Goal: Task Accomplishment & Management: Use online tool/utility

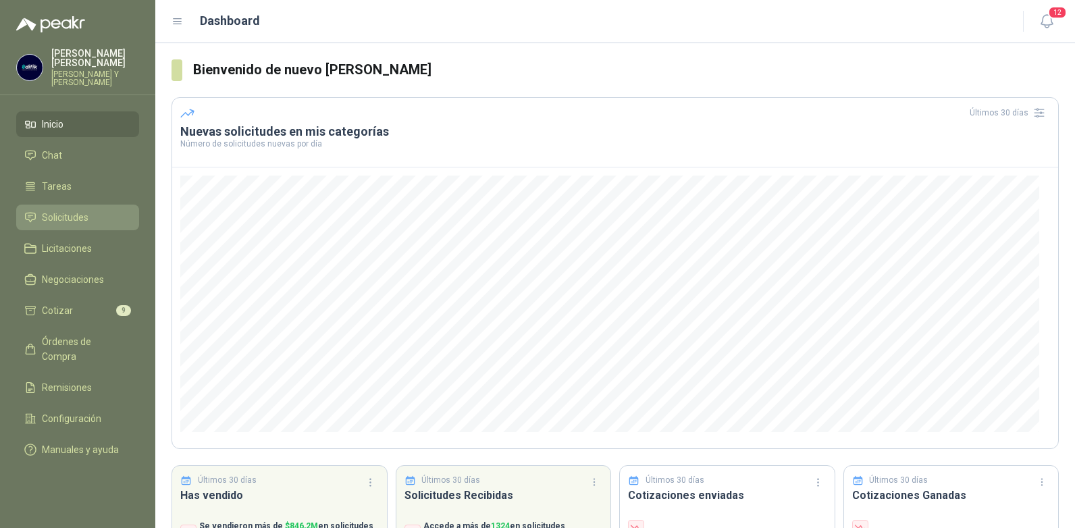
click at [65, 210] on span "Solicitudes" at bounding box center [65, 217] width 47 height 15
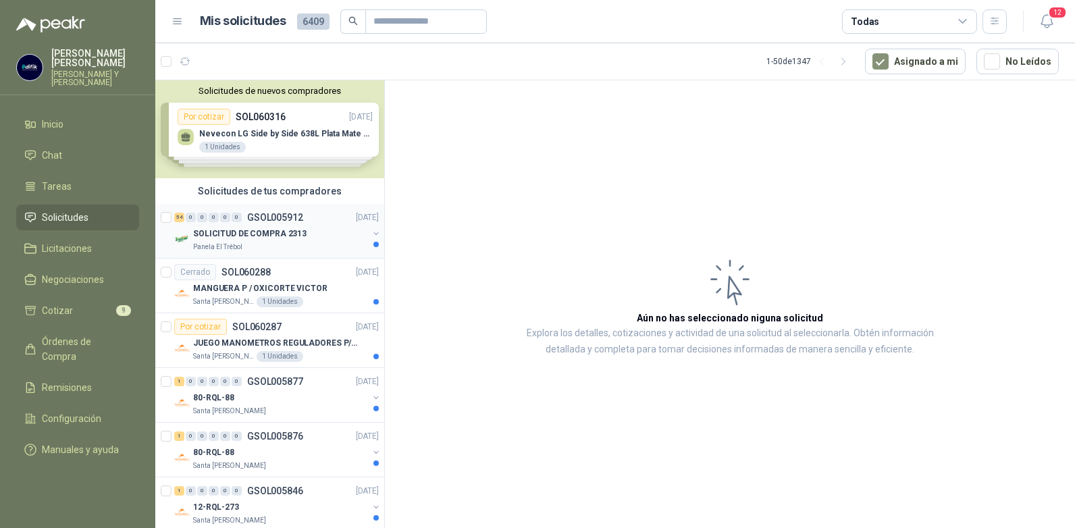
click at [267, 218] on p "GSOL005912" at bounding box center [275, 217] width 56 height 9
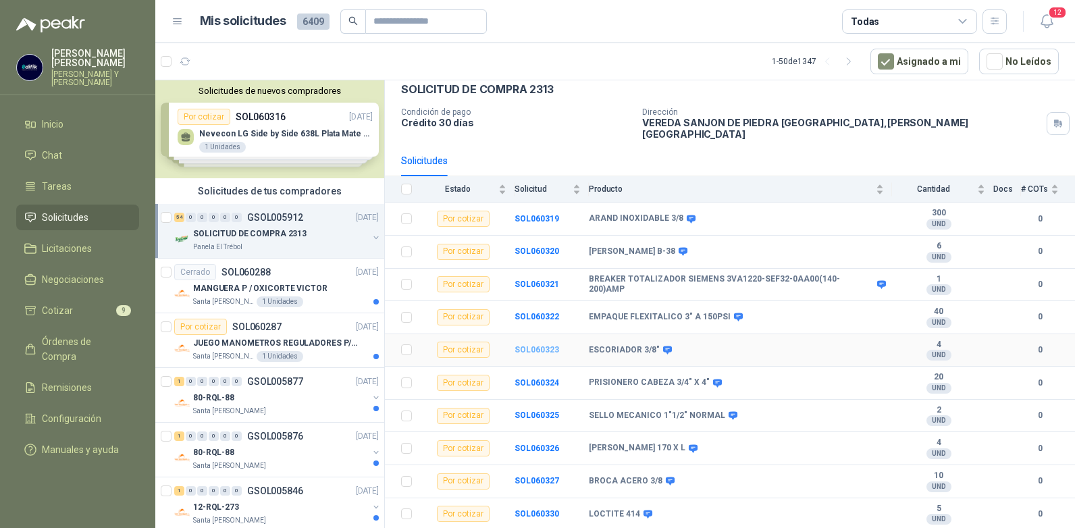
click at [536, 345] on b "SOL060323" at bounding box center [537, 349] width 45 height 9
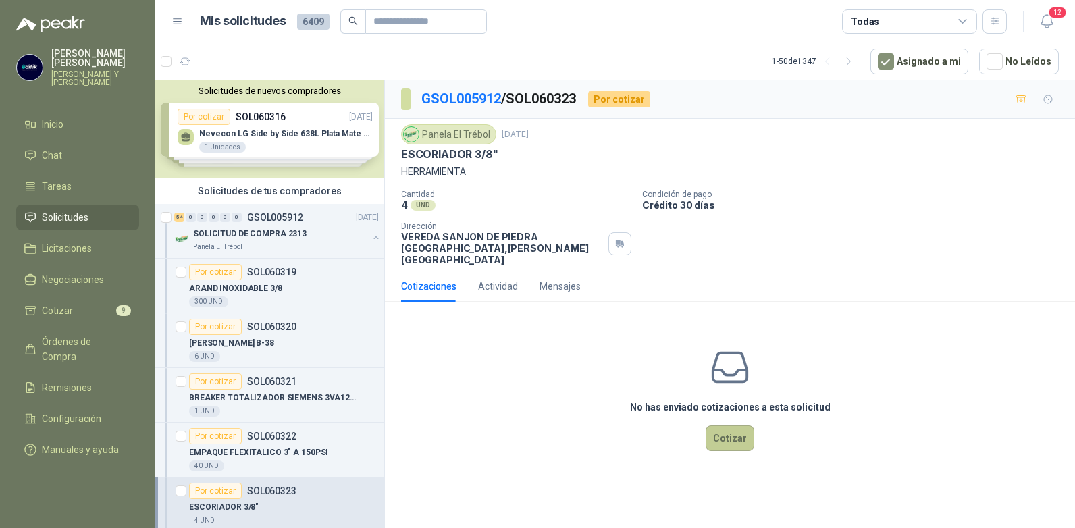
click at [722, 426] on button "Cotizar" at bounding box center [730, 439] width 49 height 26
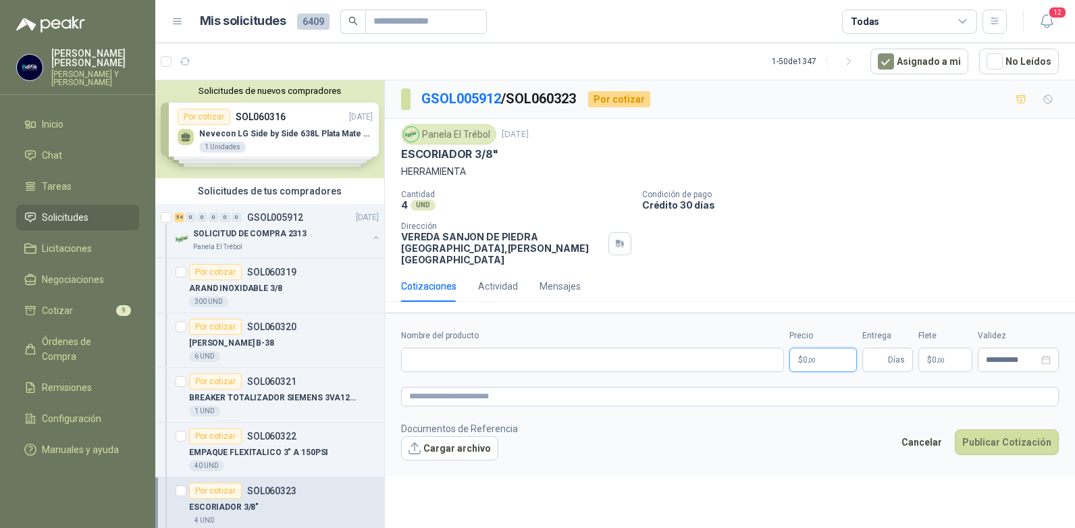
click at [819, 349] on p "$ 0 ,00" at bounding box center [824, 360] width 68 height 24
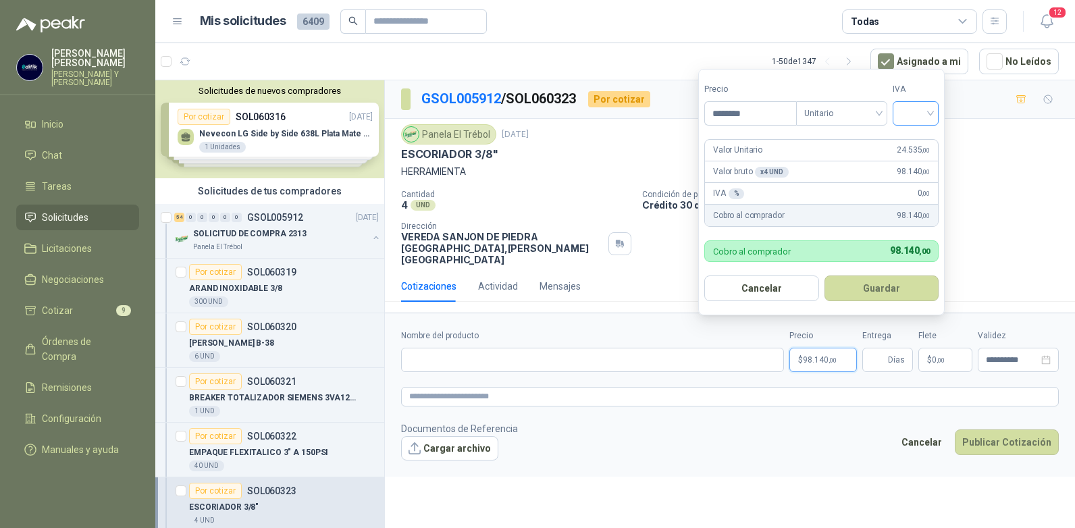
type input "********"
click at [928, 111] on input "search" at bounding box center [916, 112] width 30 height 20
click at [918, 138] on div "19%" at bounding box center [919, 141] width 25 height 15
click at [892, 294] on button "Guardar" at bounding box center [884, 289] width 116 height 26
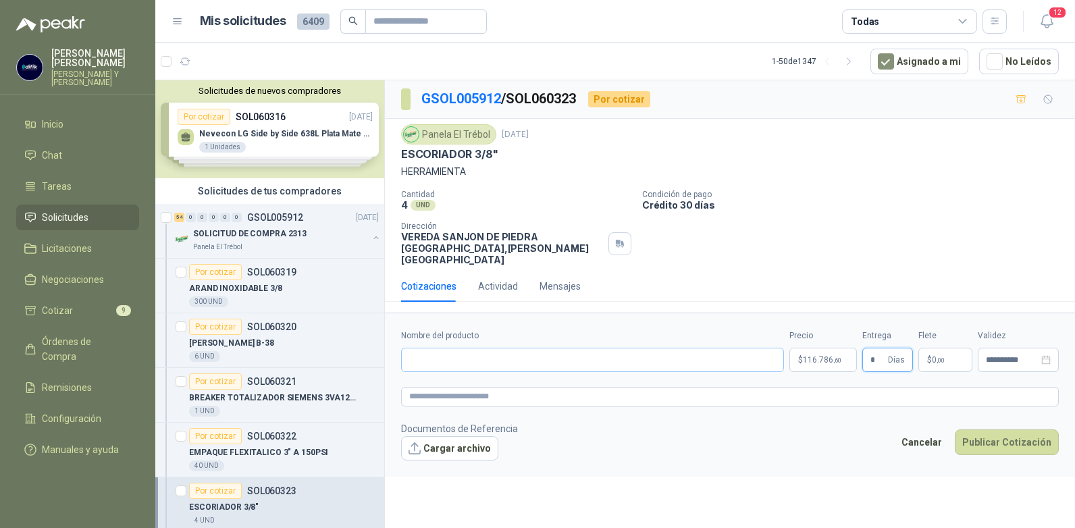
type input "*"
click at [484, 353] on input "Nombre del producto" at bounding box center [592, 360] width 383 height 24
type input "**********"
click at [996, 431] on button "Publicar Cotización" at bounding box center [1007, 443] width 104 height 26
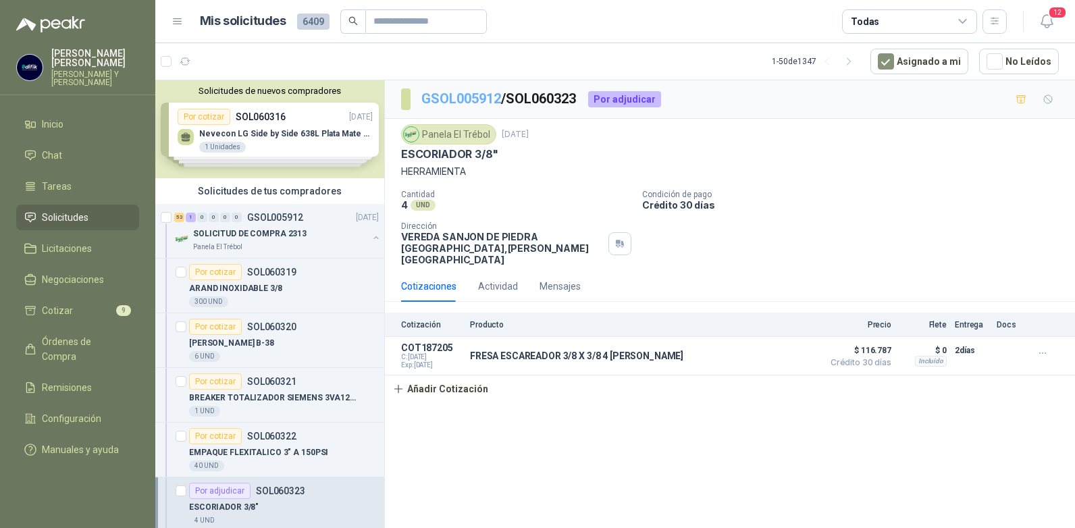
click at [465, 97] on link "GSOL005912" at bounding box center [462, 99] width 80 height 16
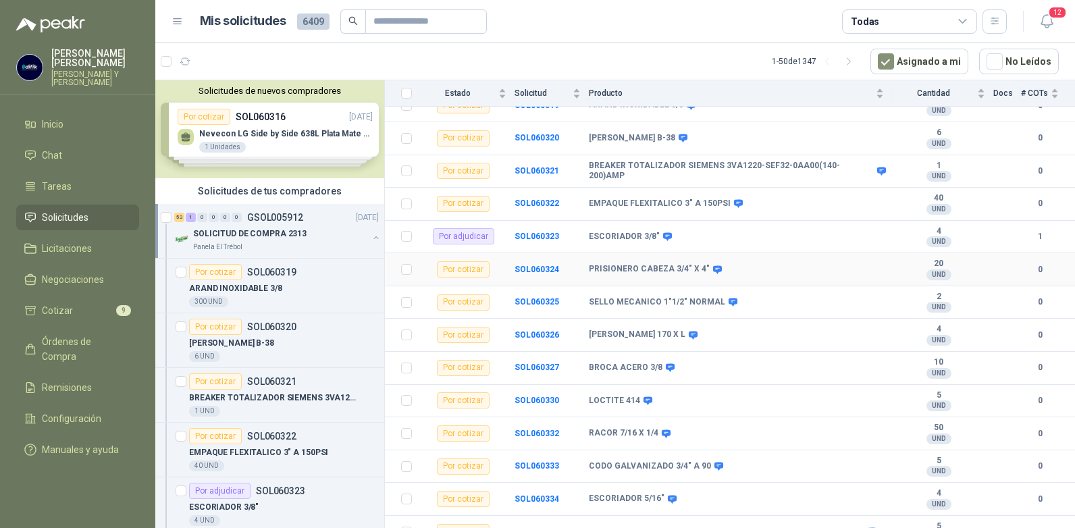
scroll to position [203, 0]
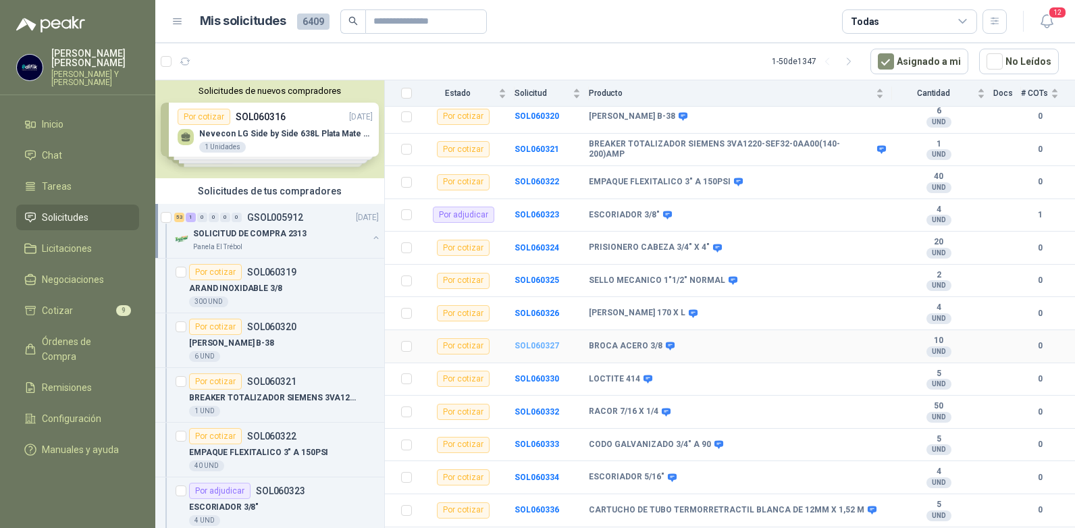
click at [539, 341] on b "SOL060327" at bounding box center [537, 345] width 45 height 9
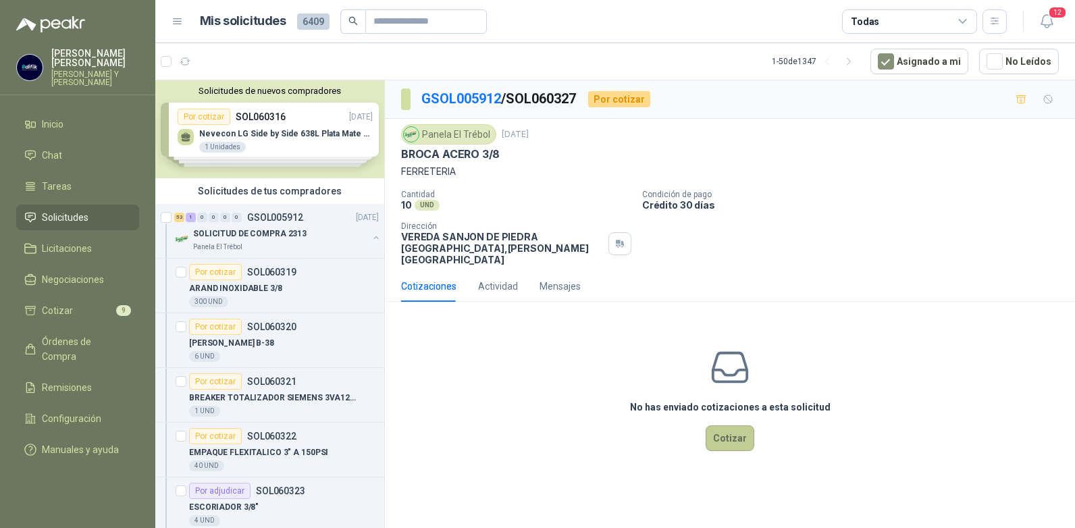
click at [730, 426] on button "Cotizar" at bounding box center [730, 439] width 49 height 26
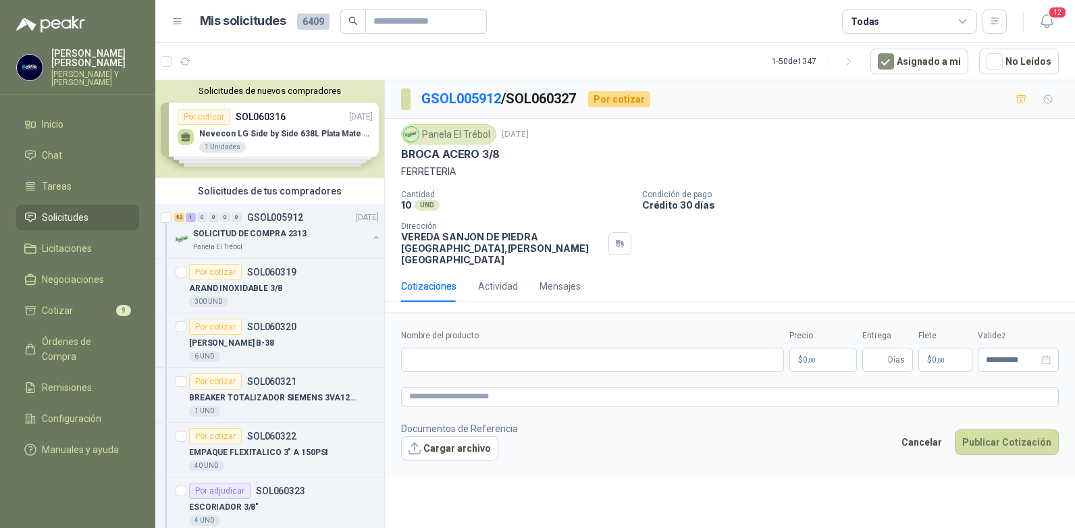
click at [821, 348] on p "$ 0 ,00" at bounding box center [824, 360] width 68 height 24
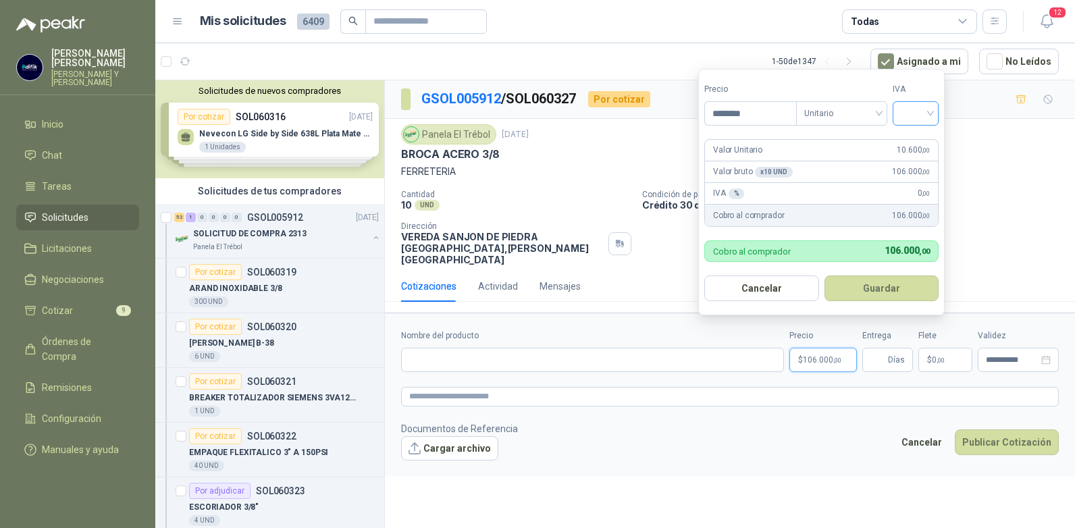
type input "********"
click at [931, 107] on input "search" at bounding box center [916, 112] width 30 height 20
click at [912, 141] on div "19%" at bounding box center [919, 141] width 25 height 15
click at [847, 290] on button "Guardar" at bounding box center [884, 289] width 116 height 26
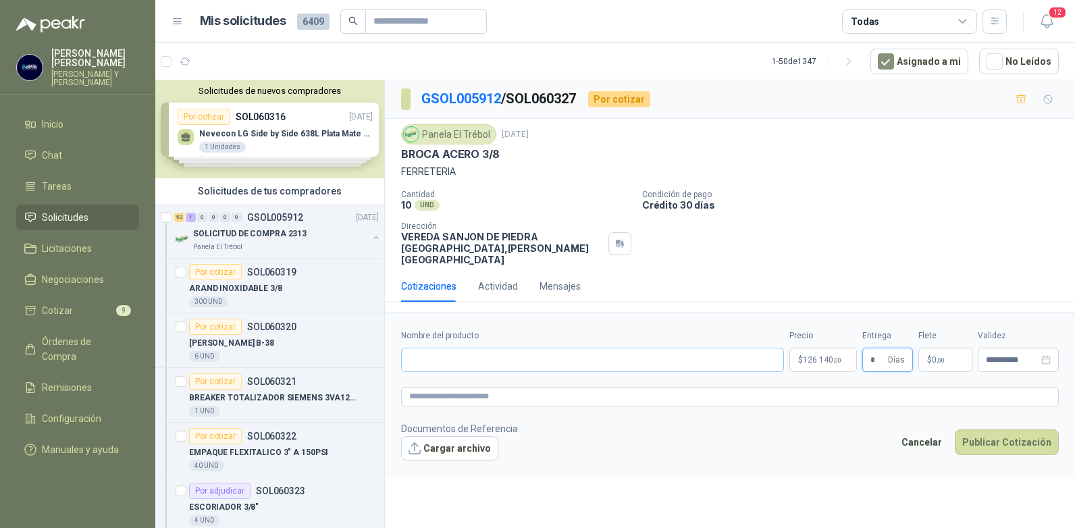
type input "*"
click at [482, 349] on input "Nombre del producto" at bounding box center [592, 360] width 383 height 24
type input "**********"
click at [990, 430] on button "Publicar Cotización" at bounding box center [1007, 443] width 104 height 26
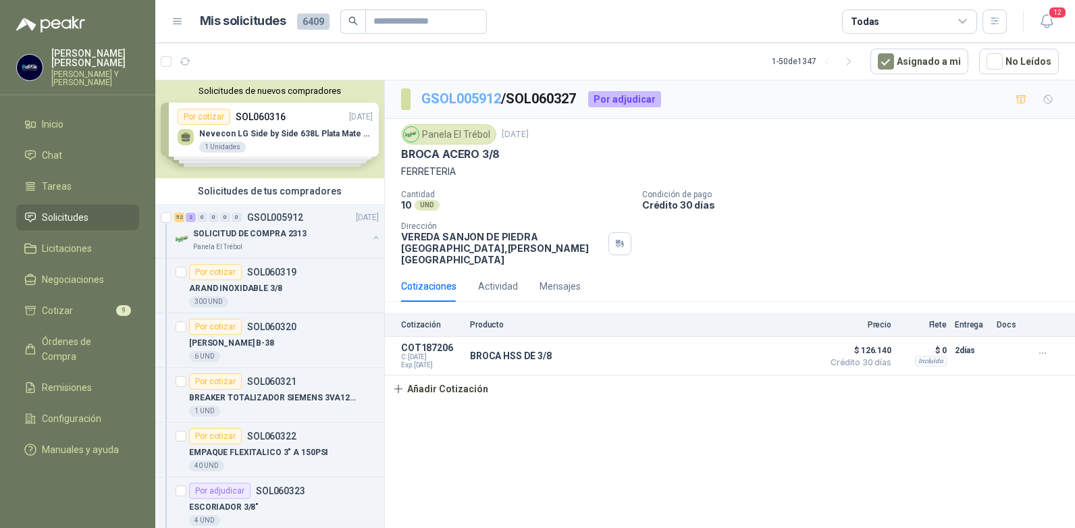
click at [494, 97] on link "GSOL005912" at bounding box center [462, 99] width 80 height 16
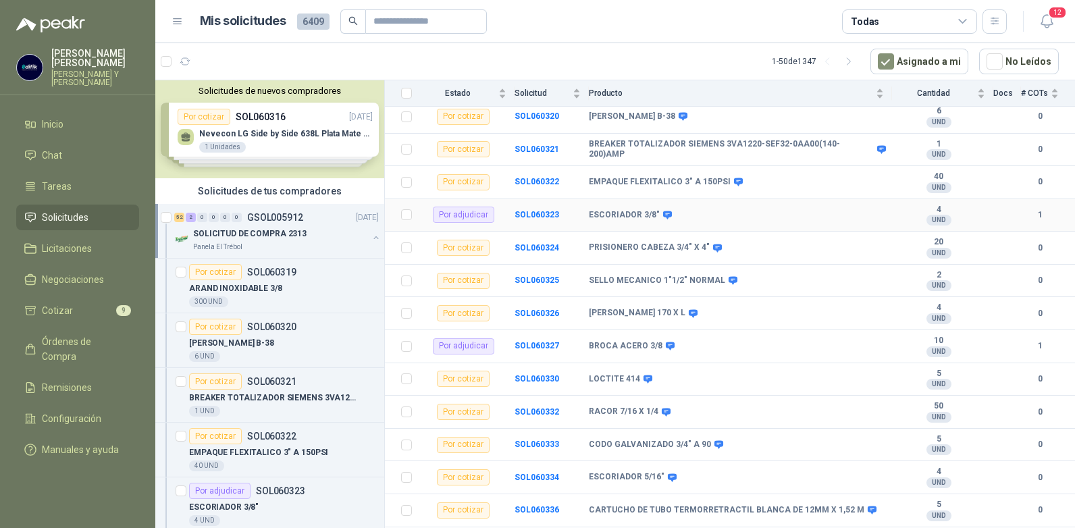
scroll to position [270, 0]
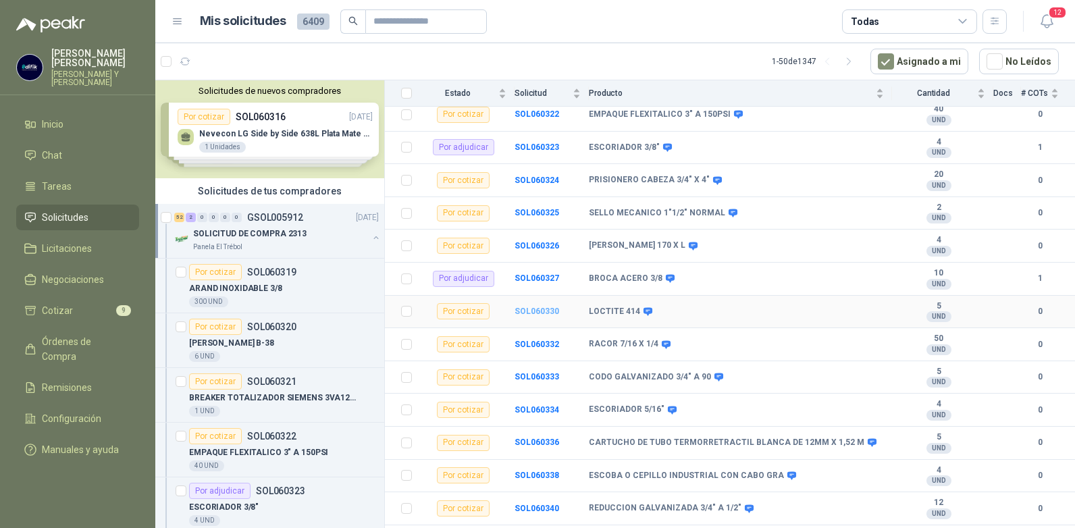
click at [524, 307] on b "SOL060330" at bounding box center [537, 311] width 45 height 9
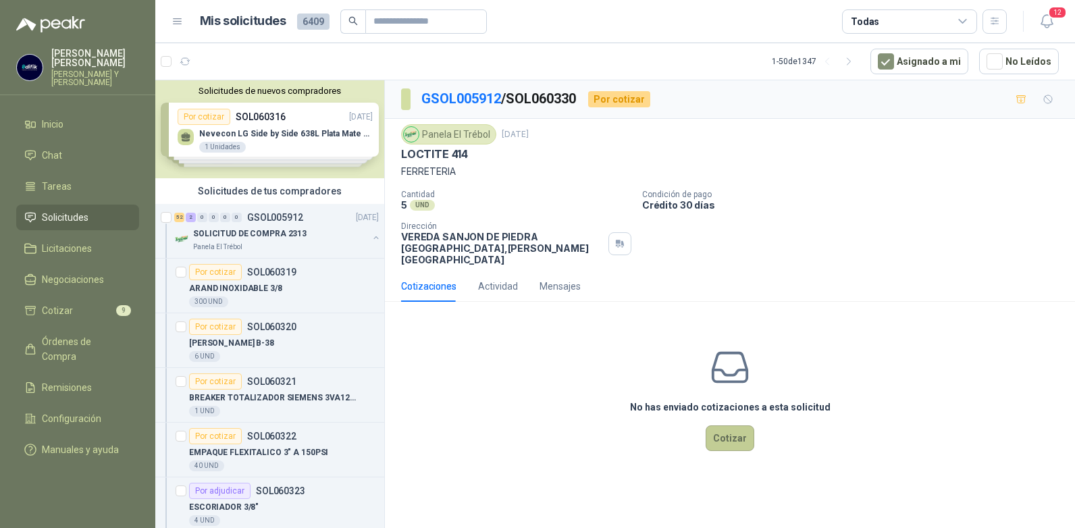
click at [732, 428] on button "Cotizar" at bounding box center [730, 439] width 49 height 26
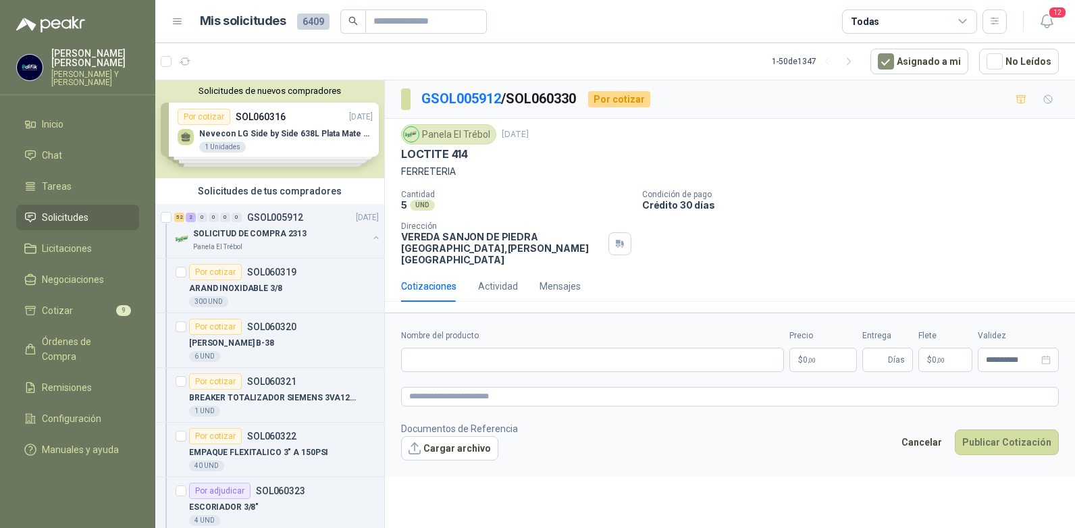
click at [809, 353] on p "$ 0 ,00" at bounding box center [824, 360] width 68 height 24
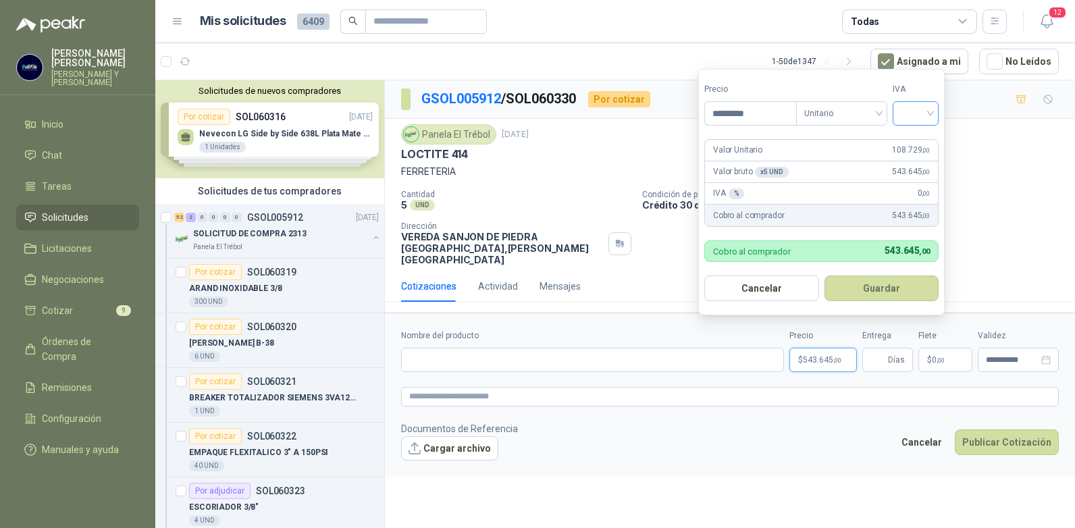
type input "*********"
click at [926, 112] on input "search" at bounding box center [916, 112] width 30 height 20
click at [914, 141] on div "19%" at bounding box center [919, 141] width 25 height 15
click at [891, 282] on button "Guardar" at bounding box center [884, 289] width 116 height 26
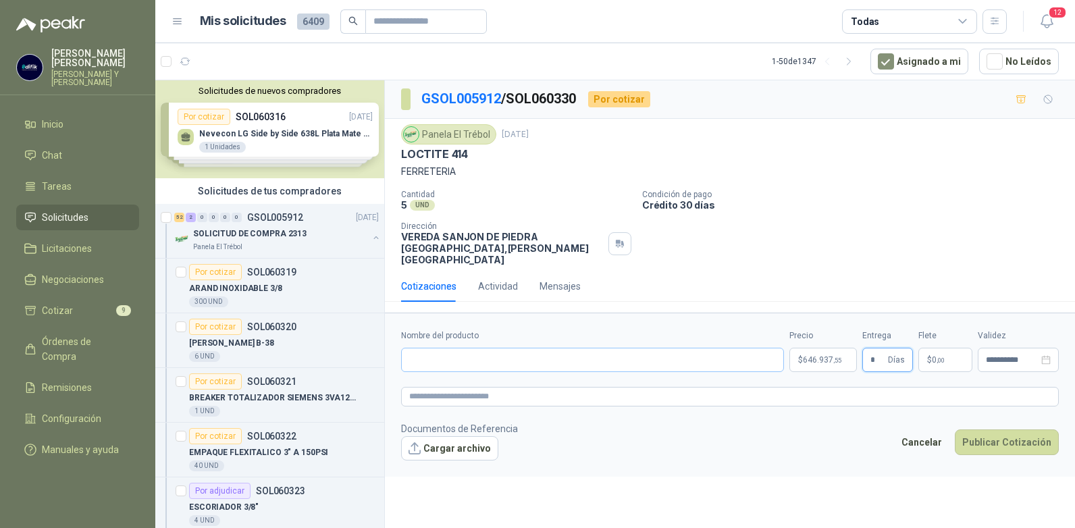
type input "*"
click at [472, 351] on input "Nombre del producto" at bounding box center [592, 360] width 383 height 24
type input "**********"
click at [979, 434] on button "Publicar Cotización" at bounding box center [1007, 443] width 104 height 26
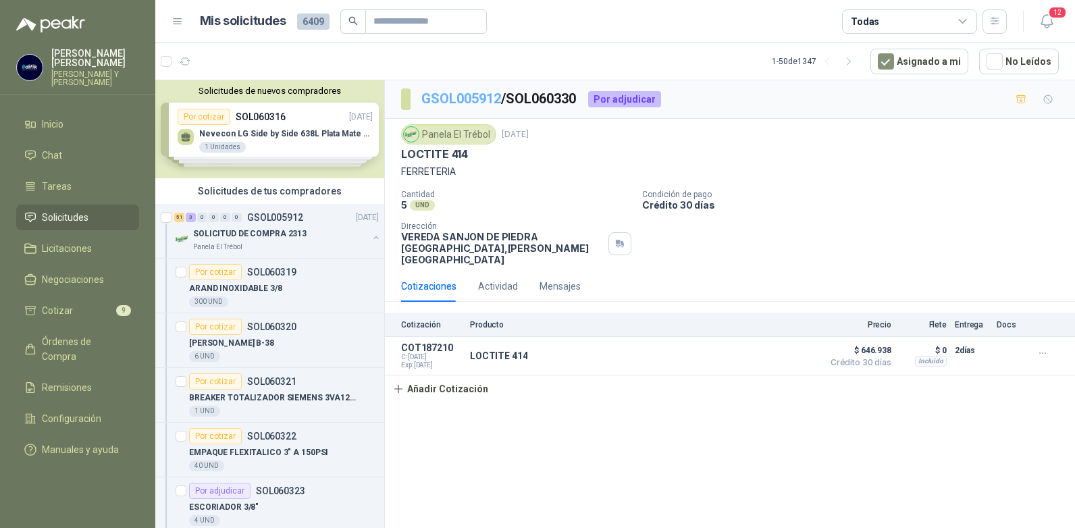
click at [457, 101] on link "GSOL005912" at bounding box center [462, 99] width 80 height 16
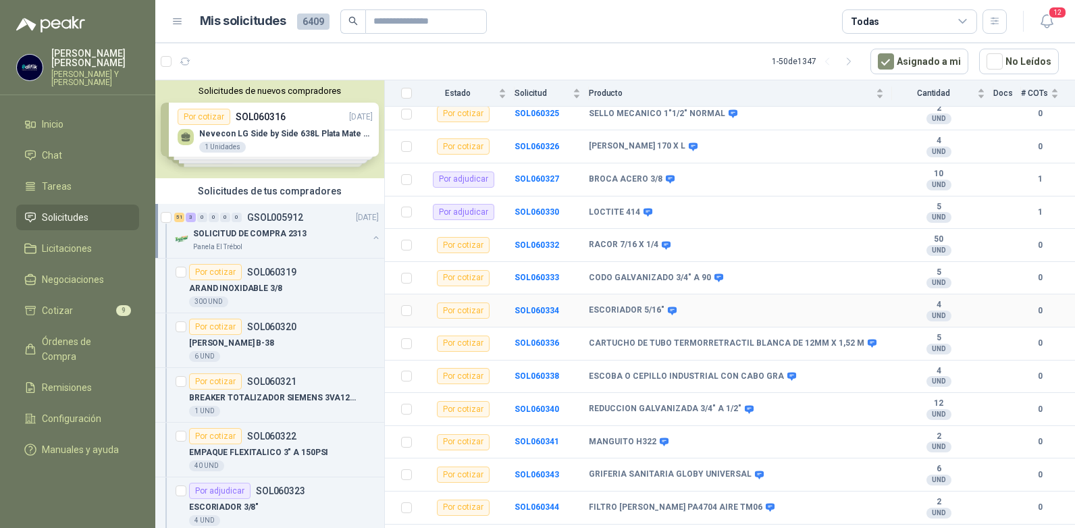
scroll to position [338, 0]
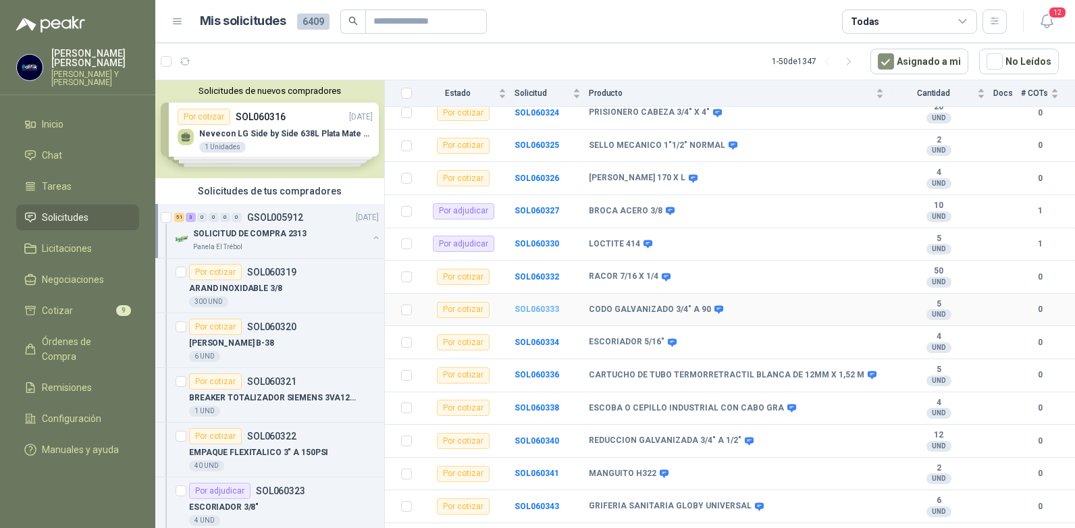
click at [528, 305] on b "SOL060333" at bounding box center [537, 309] width 45 height 9
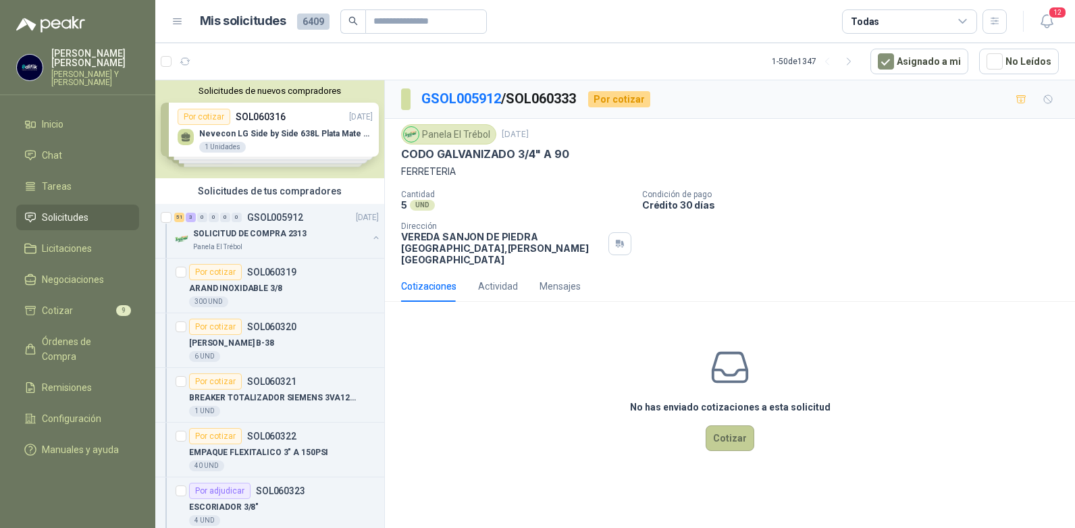
click at [736, 426] on button "Cotizar" at bounding box center [730, 439] width 49 height 26
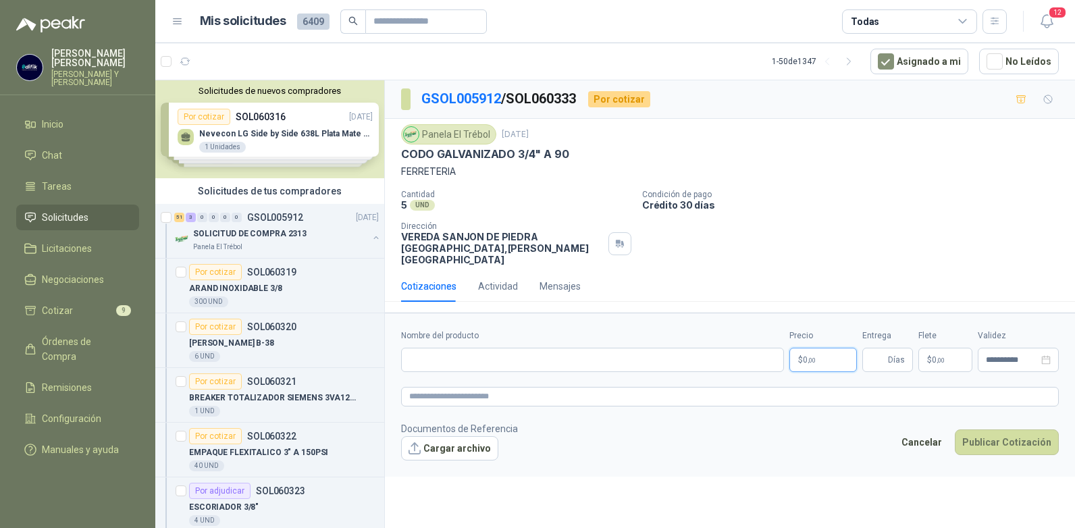
click at [822, 348] on p "$ 0 ,00" at bounding box center [824, 360] width 68 height 24
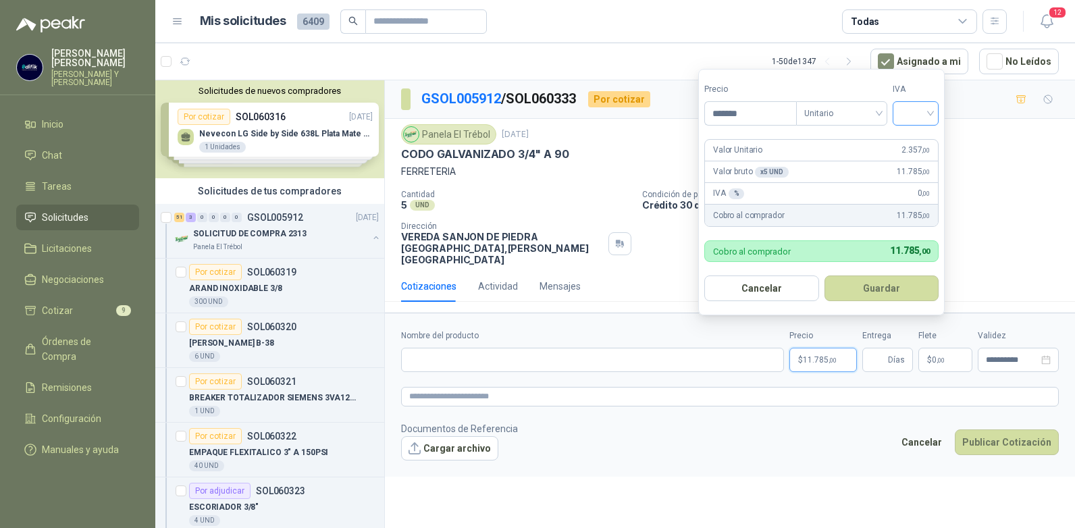
click at [935, 114] on div at bounding box center [916, 113] width 46 height 24
type input "*******"
click at [917, 142] on div "19%" at bounding box center [919, 141] width 25 height 15
click at [863, 290] on button "Guardar" at bounding box center [884, 289] width 116 height 26
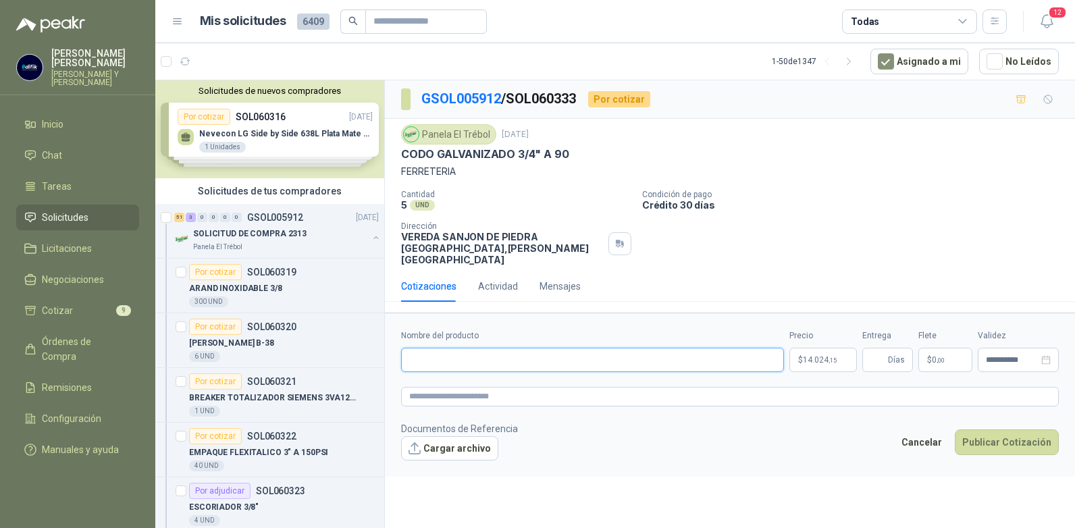
click at [551, 348] on input "Nombre del producto" at bounding box center [592, 360] width 383 height 24
type input "**********"
click at [887, 351] on span "Días" at bounding box center [888, 360] width 51 height 24
type input "*"
click at [990, 436] on button "Publicar Cotización" at bounding box center [1007, 443] width 104 height 26
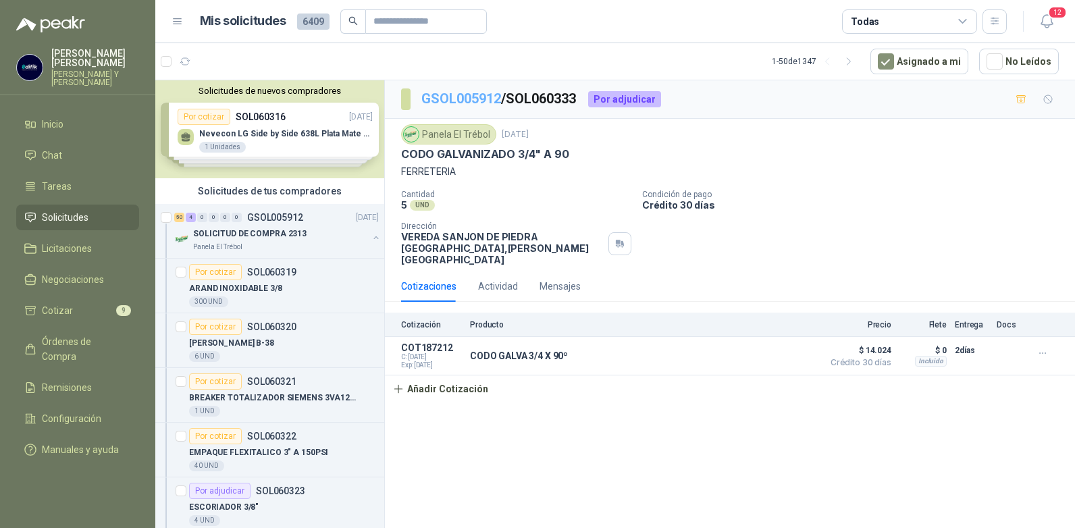
click at [482, 99] on link "GSOL005912" at bounding box center [462, 99] width 80 height 16
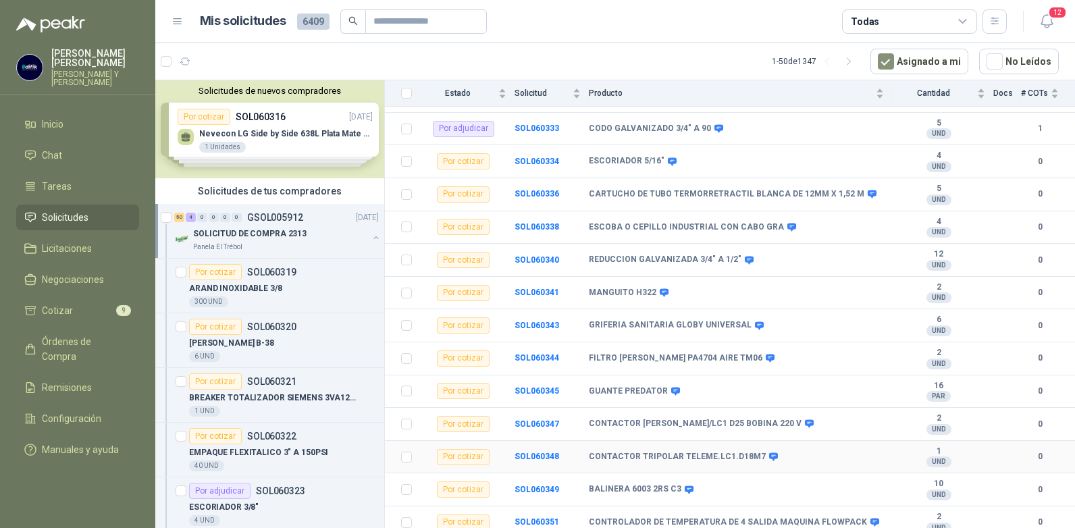
scroll to position [473, 0]
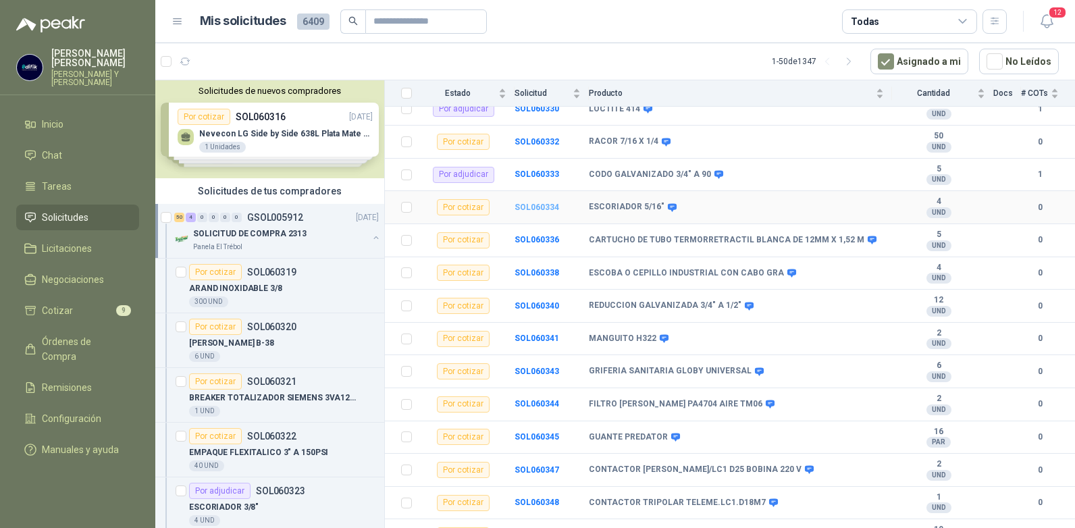
click at [538, 203] on b "SOL060334" at bounding box center [537, 207] width 45 height 9
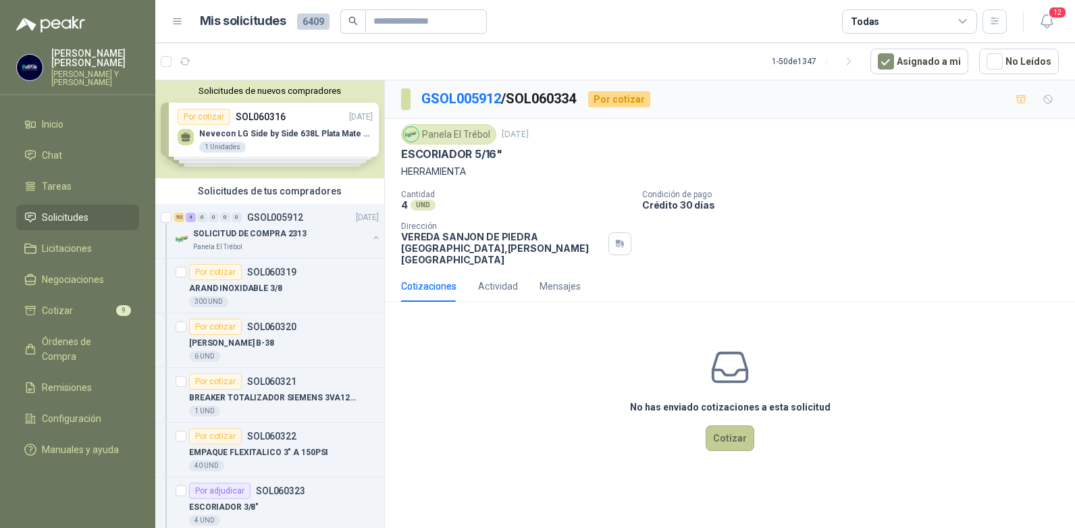
click at [734, 428] on button "Cotizar" at bounding box center [730, 439] width 49 height 26
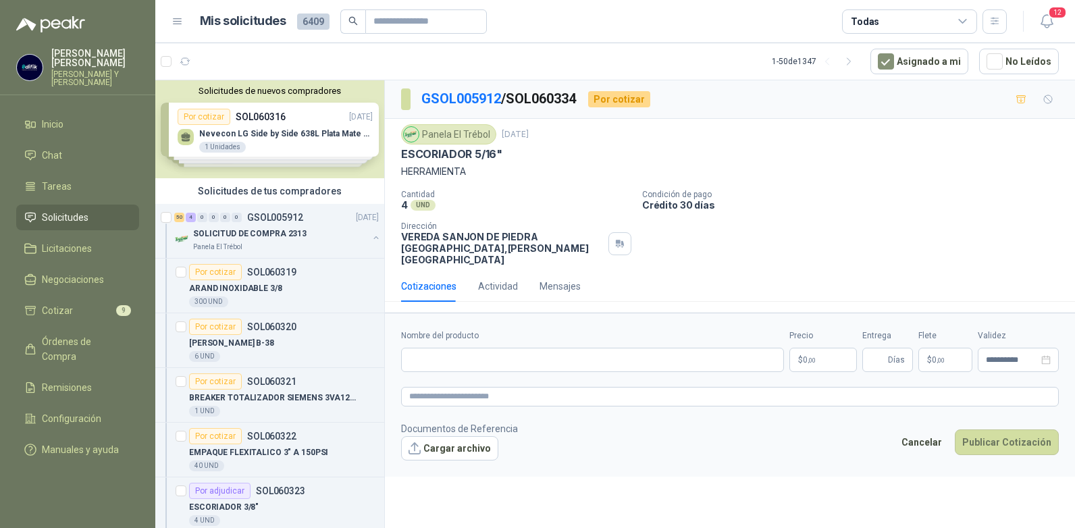
click at [815, 357] on span ",00" at bounding box center [812, 360] width 8 height 7
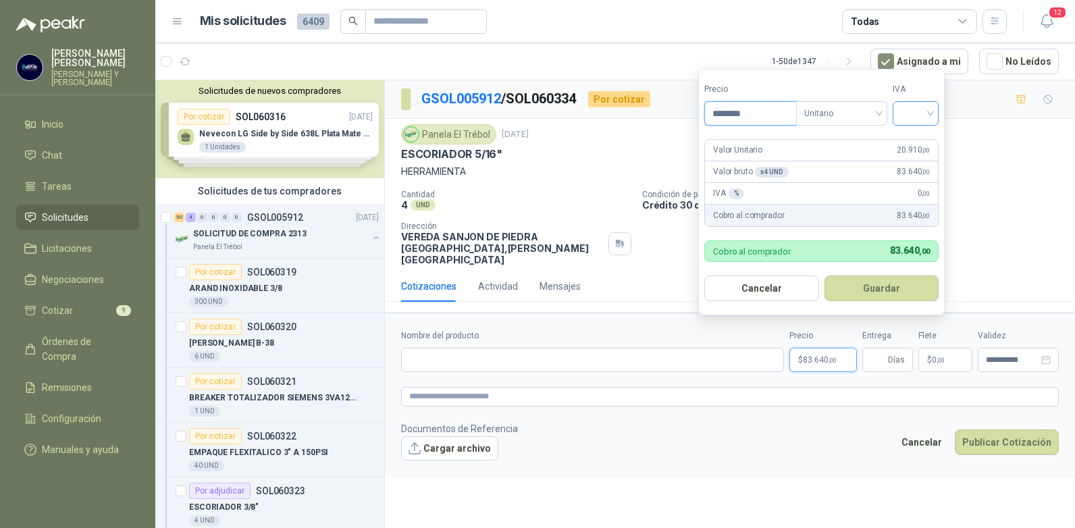
type input "********"
click at [925, 113] on input "search" at bounding box center [916, 112] width 30 height 20
click at [912, 141] on div "19%" at bounding box center [919, 141] width 25 height 15
click at [880, 282] on button "Guardar" at bounding box center [884, 289] width 116 height 26
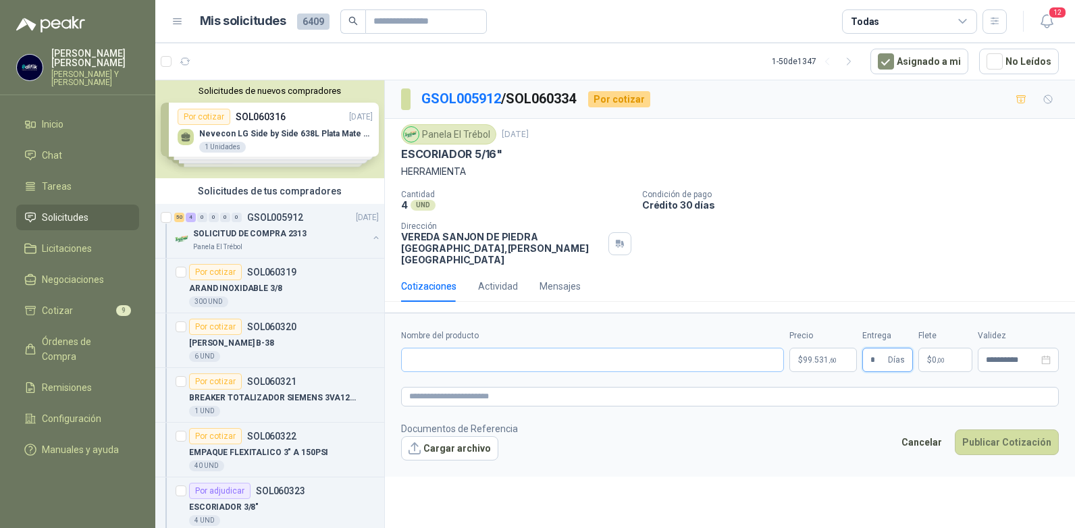
type input "*"
click at [447, 349] on input "Nombre del producto" at bounding box center [592, 360] width 383 height 24
type input "**********"
click at [975, 431] on button "Publicar Cotización" at bounding box center [1007, 443] width 104 height 26
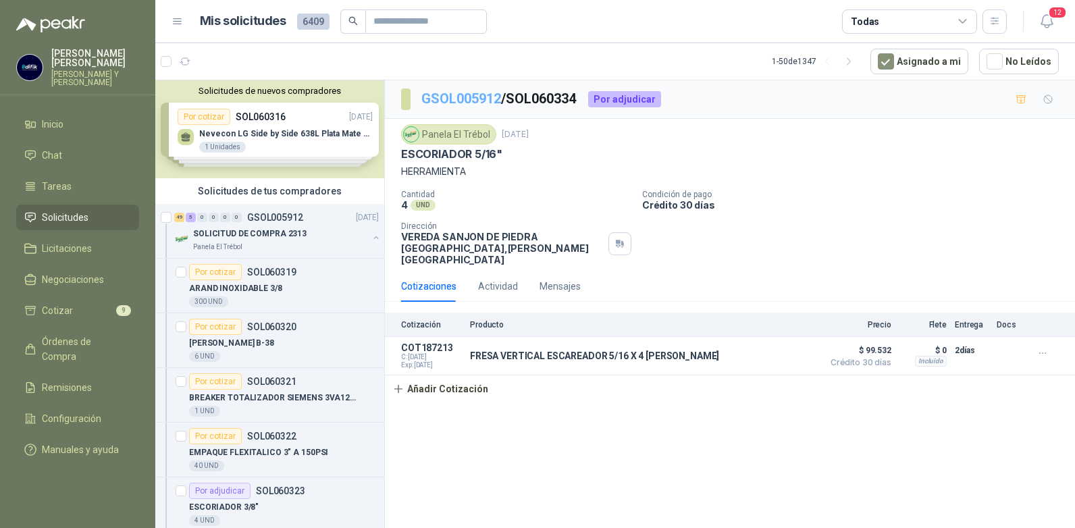
click at [480, 99] on link "GSOL005912" at bounding box center [462, 99] width 80 height 16
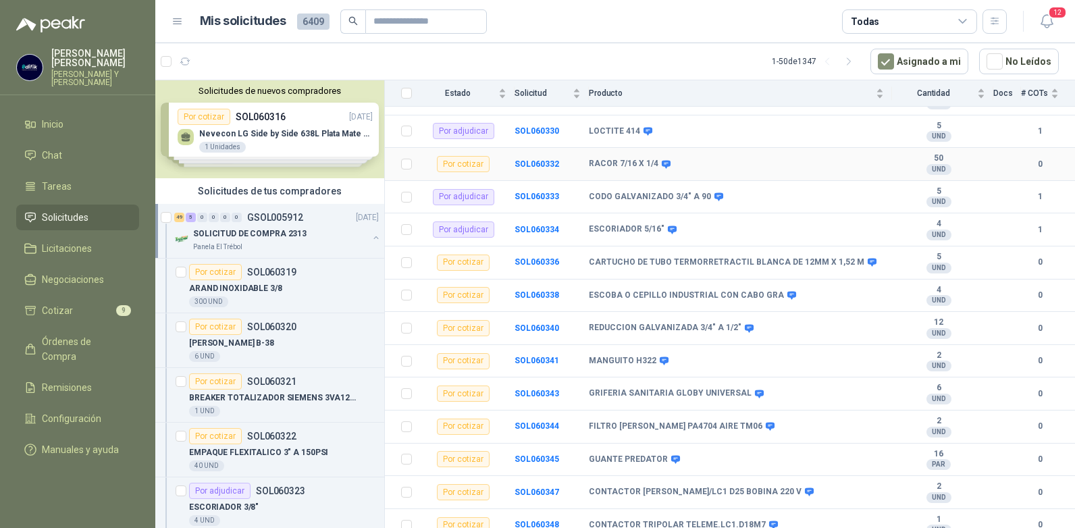
scroll to position [473, 0]
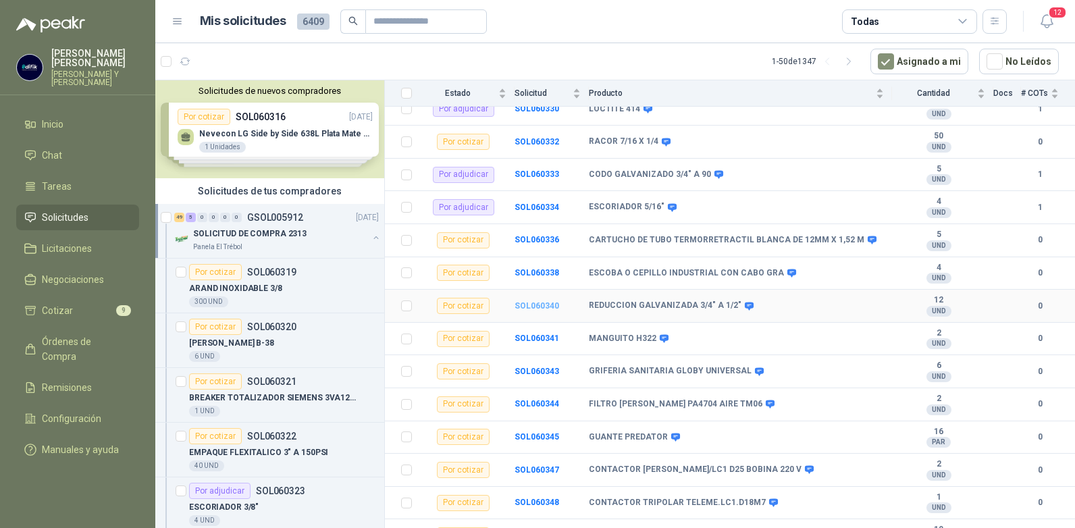
click at [549, 301] on b "SOL060340" at bounding box center [537, 305] width 45 height 9
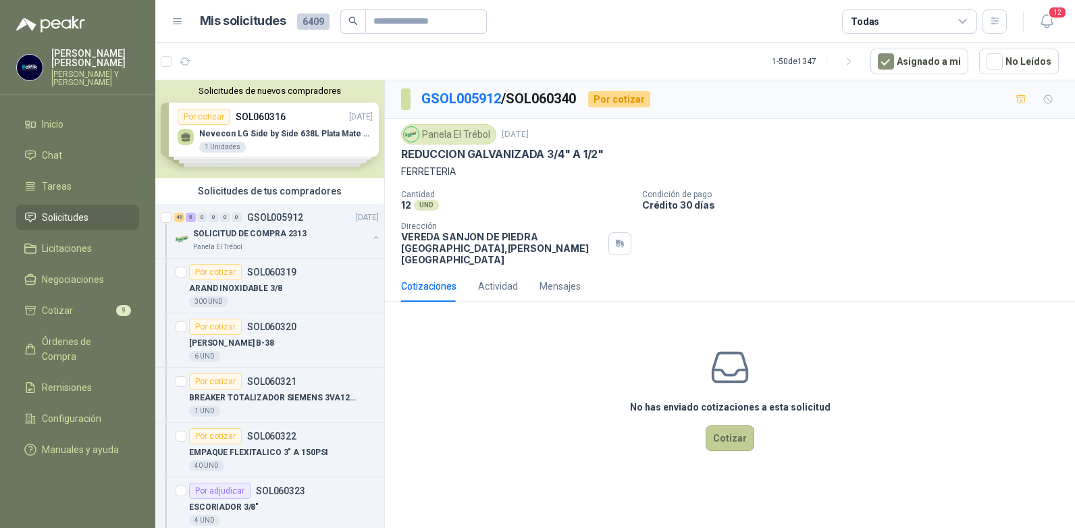
click at [720, 426] on button "Cotizar" at bounding box center [730, 439] width 49 height 26
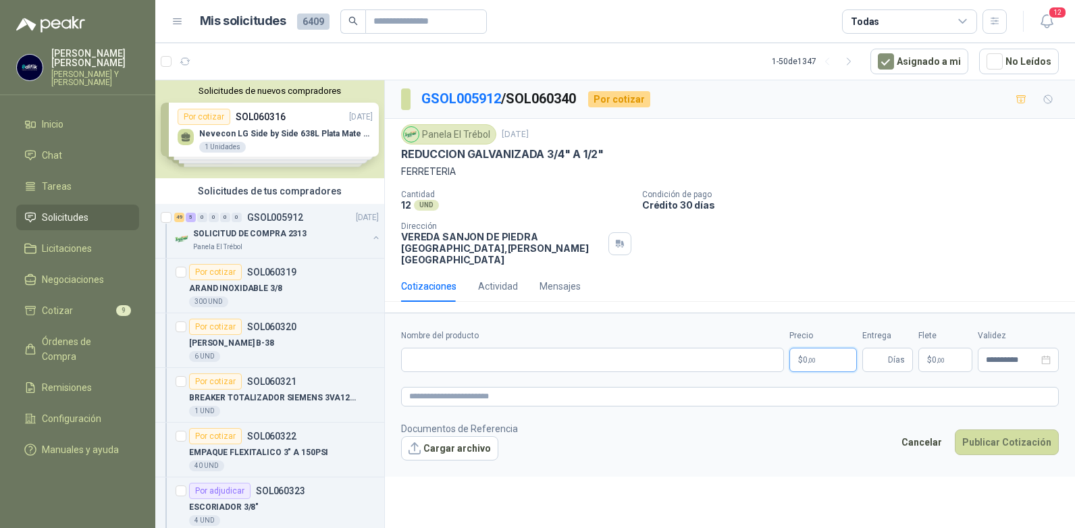
click at [810, 348] on p "$ 0 ,00" at bounding box center [824, 360] width 68 height 24
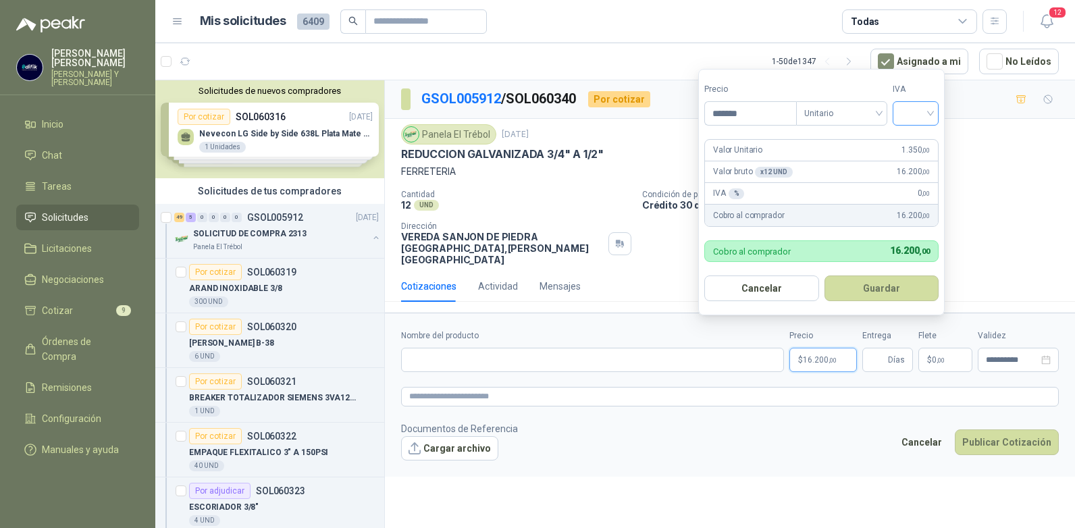
type input "*******"
click at [931, 113] on input "search" at bounding box center [916, 112] width 30 height 20
click at [915, 134] on div "19%" at bounding box center [919, 141] width 25 height 15
click at [894, 282] on button "Guardar" at bounding box center [884, 289] width 116 height 26
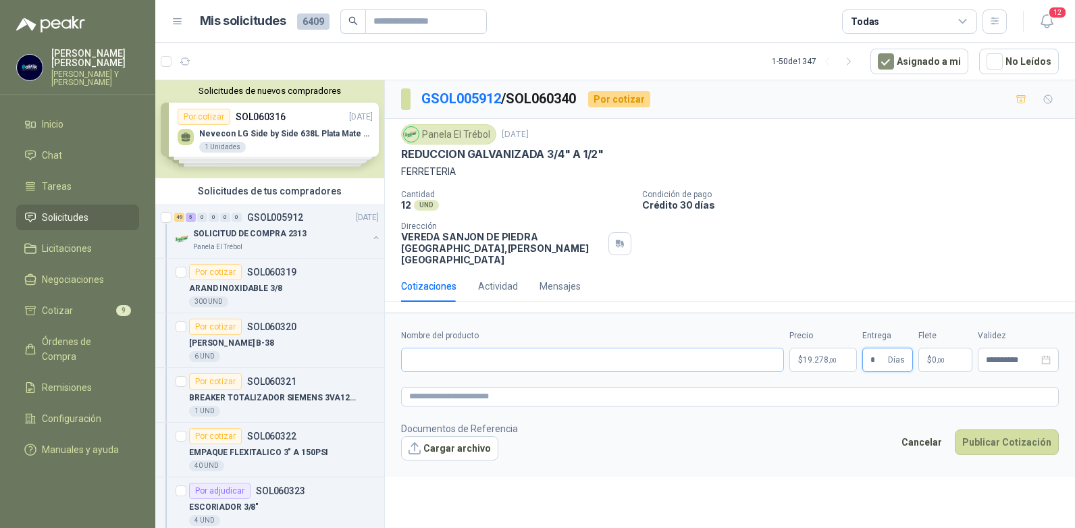
type input "*"
click at [504, 348] on input "Nombre del producto" at bounding box center [592, 360] width 383 height 24
type input "**********"
click at [982, 433] on button "Publicar Cotización" at bounding box center [1007, 443] width 104 height 26
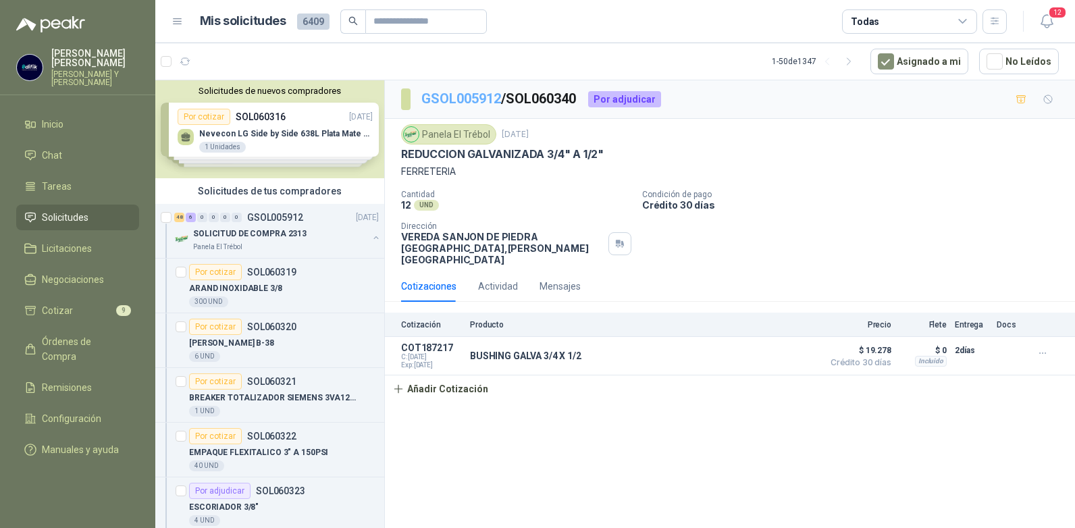
click at [476, 98] on link "GSOL005912" at bounding box center [462, 99] width 80 height 16
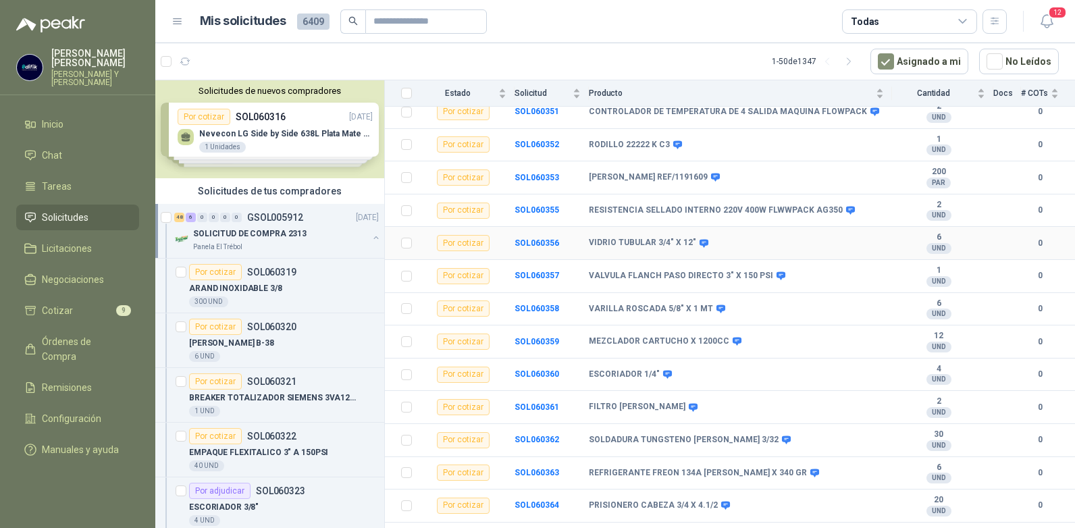
scroll to position [946, 0]
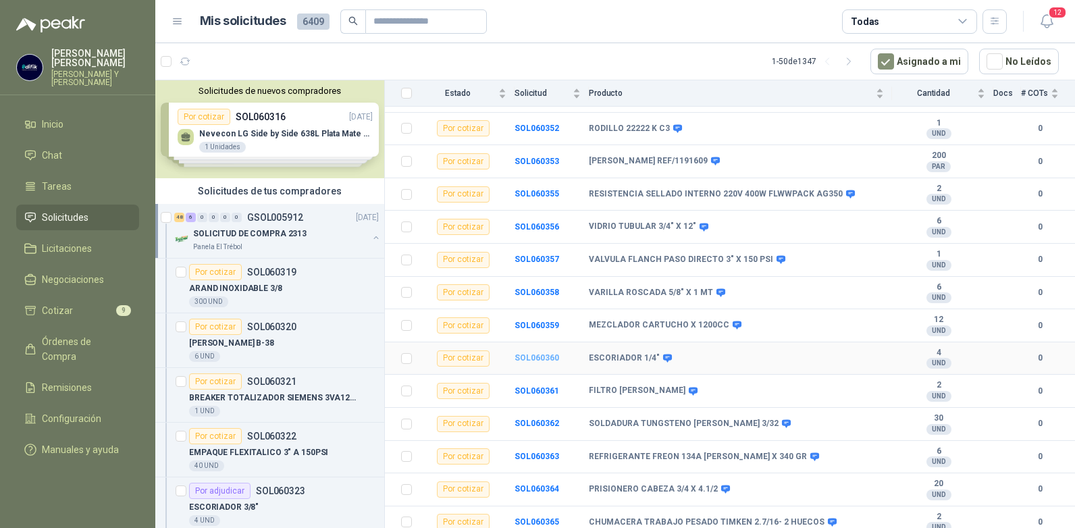
click at [535, 353] on b "SOL060360" at bounding box center [537, 357] width 45 height 9
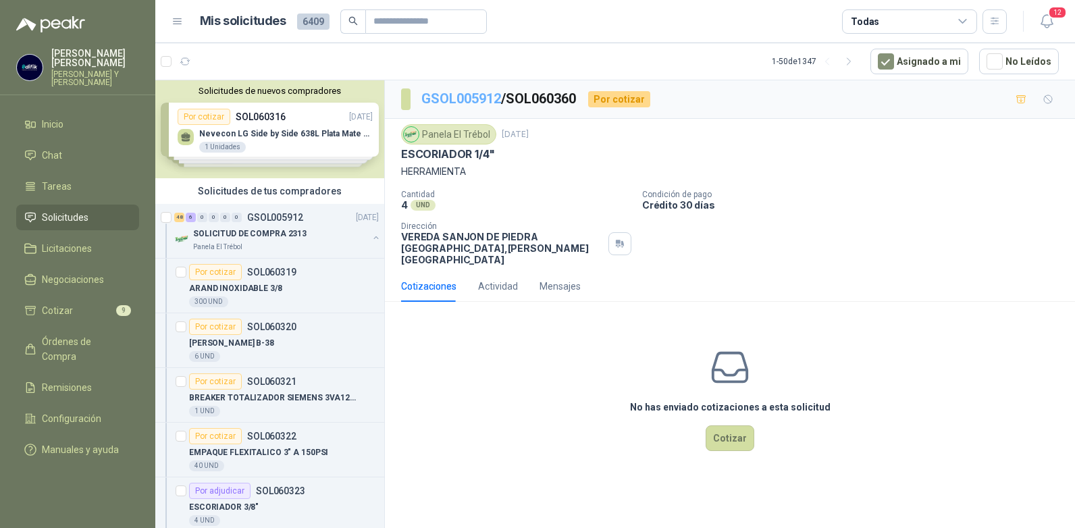
click at [461, 95] on link "GSOL005912" at bounding box center [462, 99] width 80 height 16
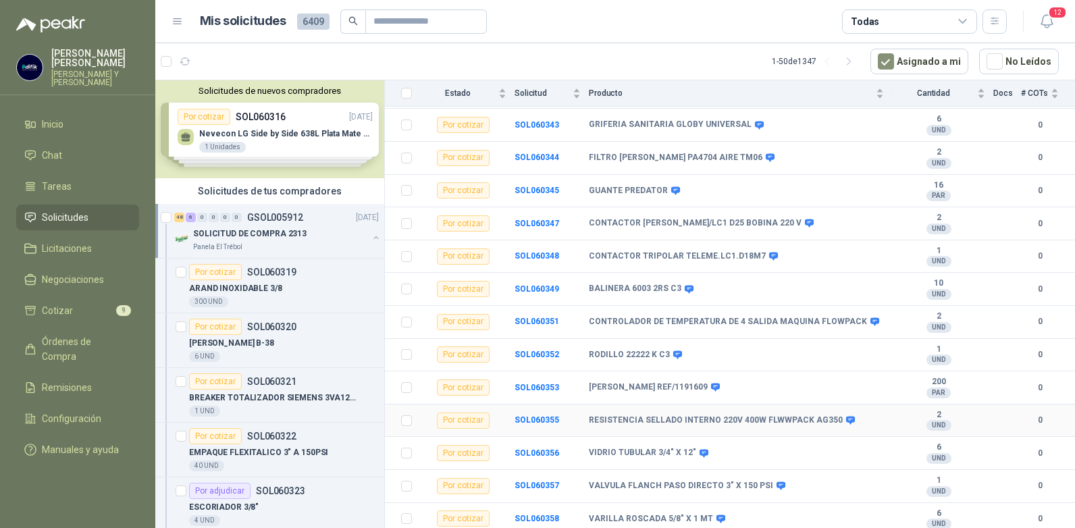
scroll to position [811, 0]
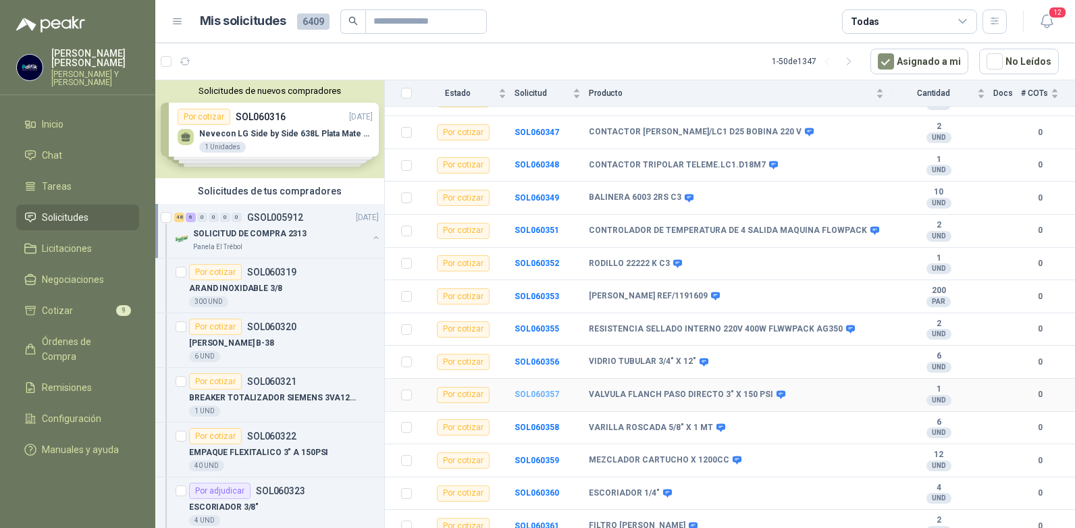
click at [538, 390] on b "SOL060357" at bounding box center [537, 394] width 45 height 9
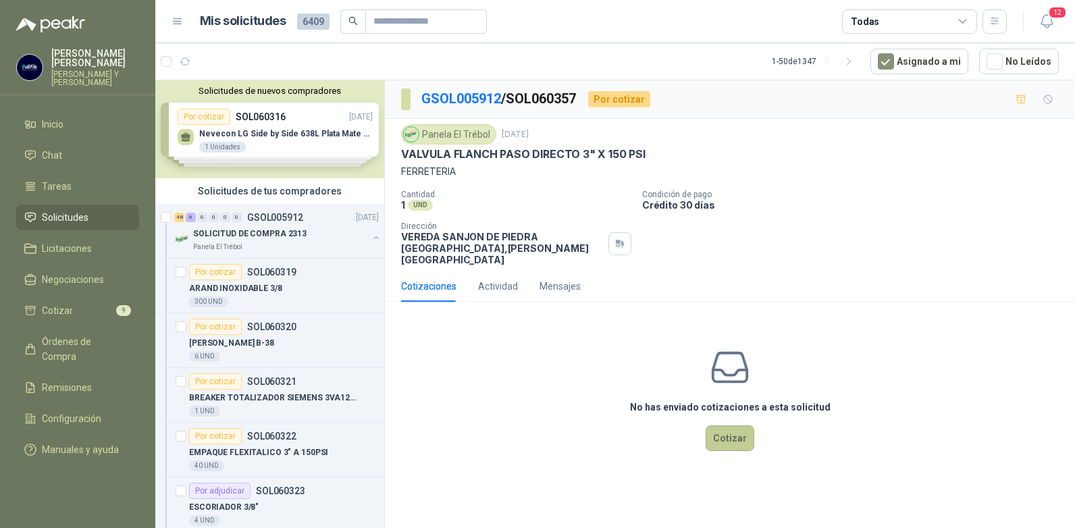
click at [721, 426] on button "Cotizar" at bounding box center [730, 439] width 49 height 26
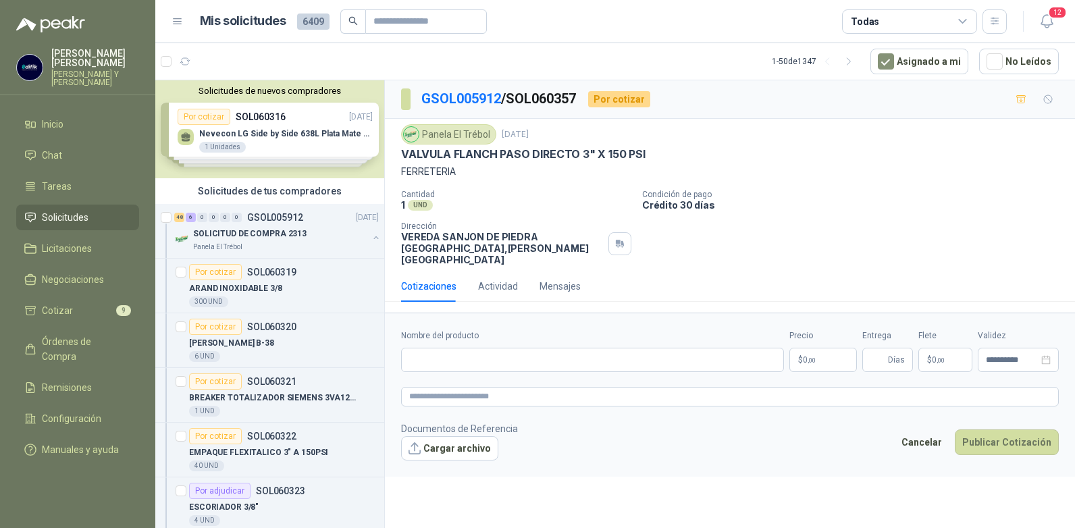
click at [826, 348] on p "$ 0 ,00" at bounding box center [824, 360] width 68 height 24
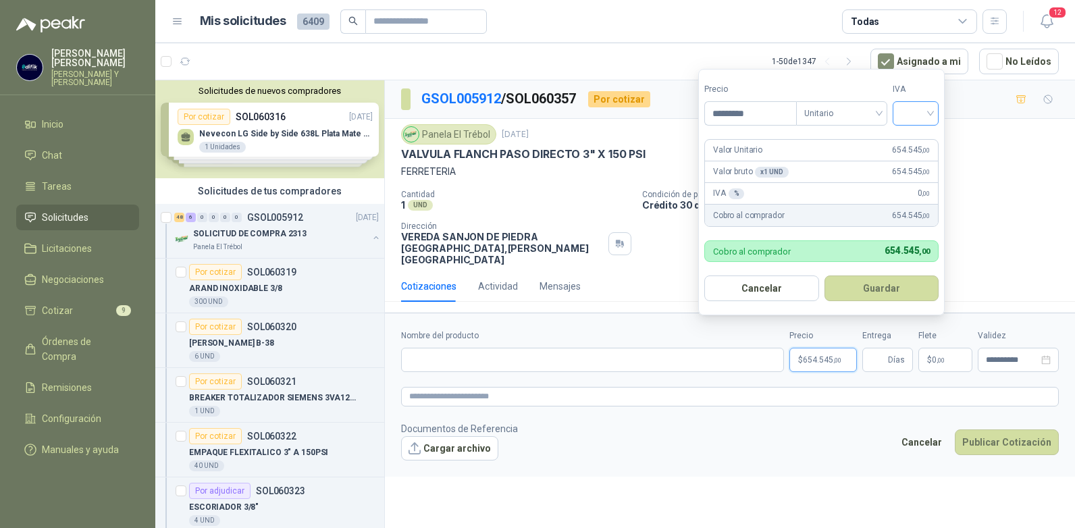
click at [934, 108] on div at bounding box center [916, 113] width 46 height 24
type input "*********"
click at [915, 138] on div "19%" at bounding box center [919, 141] width 25 height 15
click at [881, 288] on button "Guardar" at bounding box center [884, 289] width 116 height 26
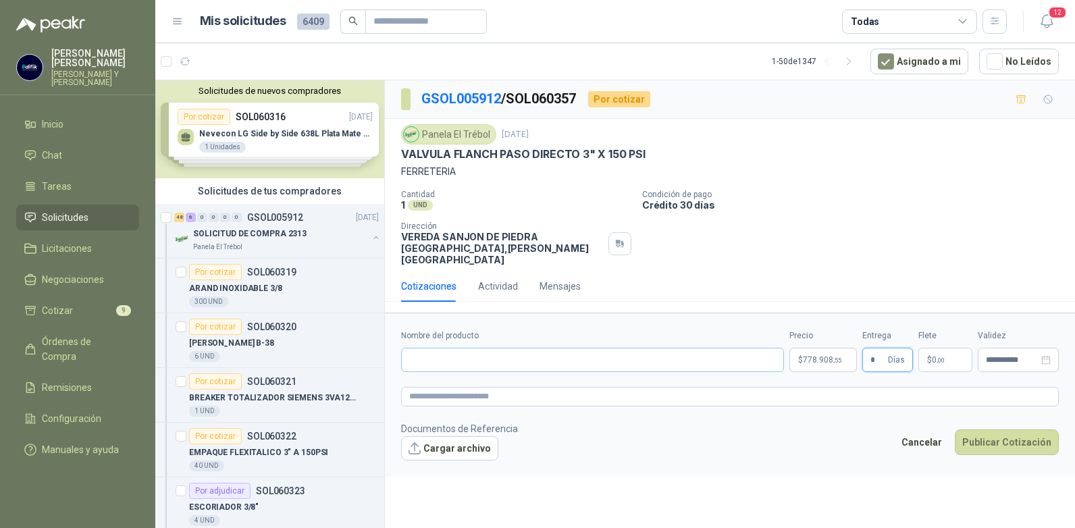
type input "*"
click at [654, 348] on input "Nombre del producto" at bounding box center [592, 360] width 383 height 24
type input "**********"
click at [992, 432] on button "Publicar Cotización" at bounding box center [1007, 443] width 104 height 26
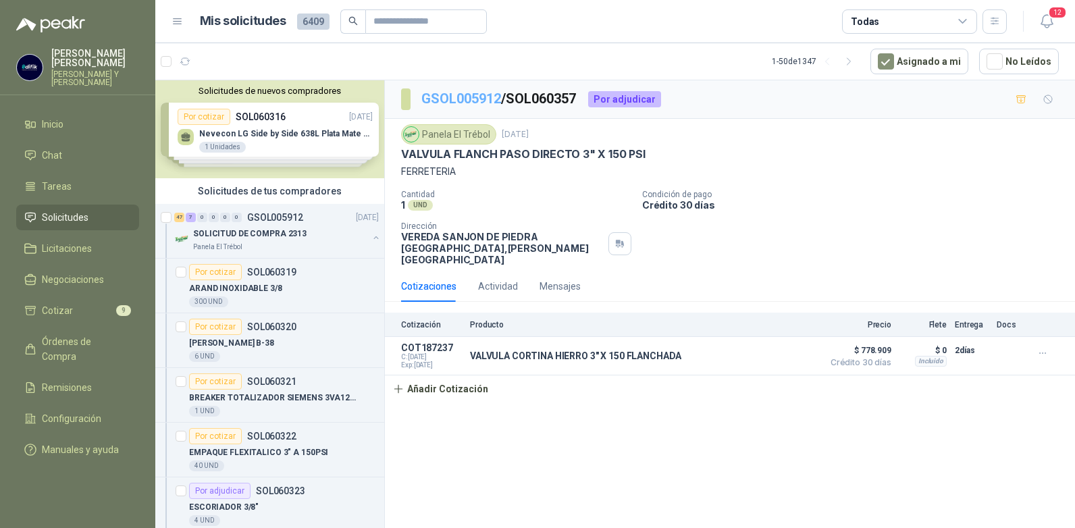
click at [482, 95] on link "GSOL005912" at bounding box center [462, 99] width 80 height 16
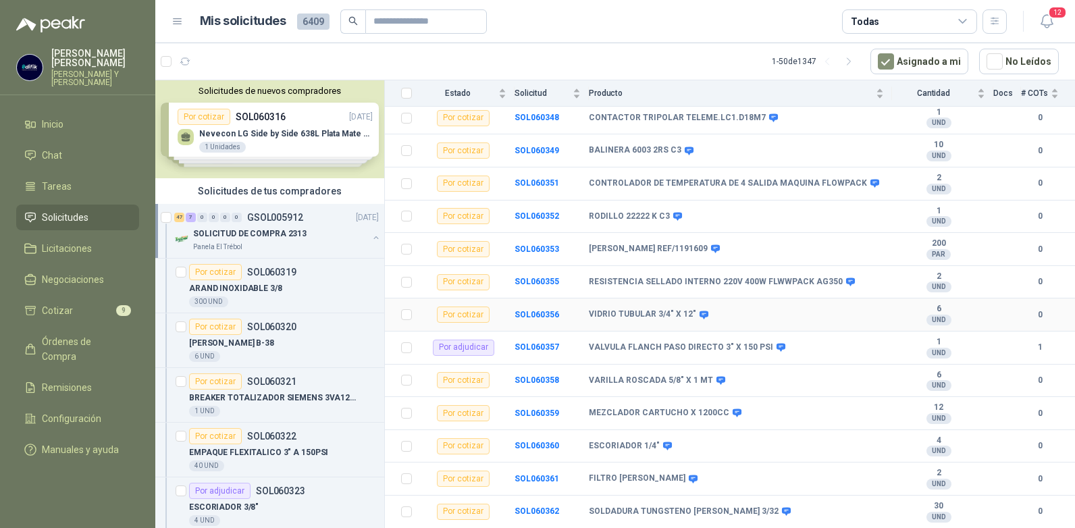
scroll to position [878, 0]
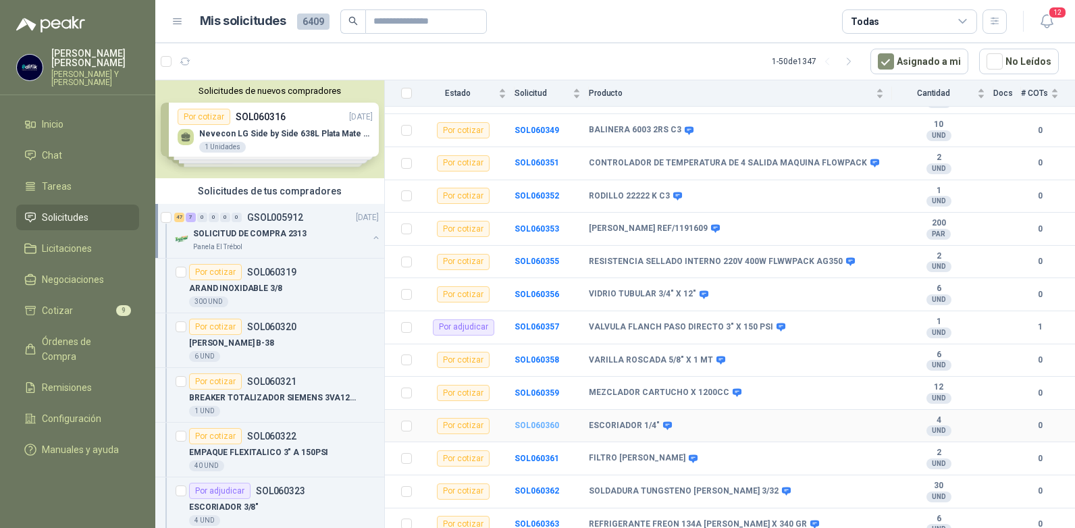
click at [528, 421] on b "SOL060360" at bounding box center [537, 425] width 45 height 9
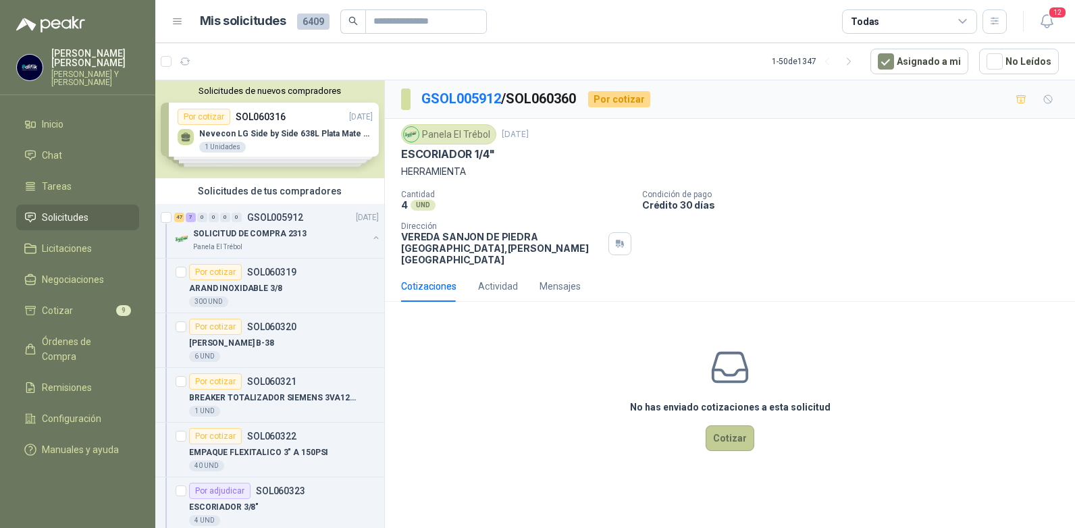
click at [731, 426] on button "Cotizar" at bounding box center [730, 439] width 49 height 26
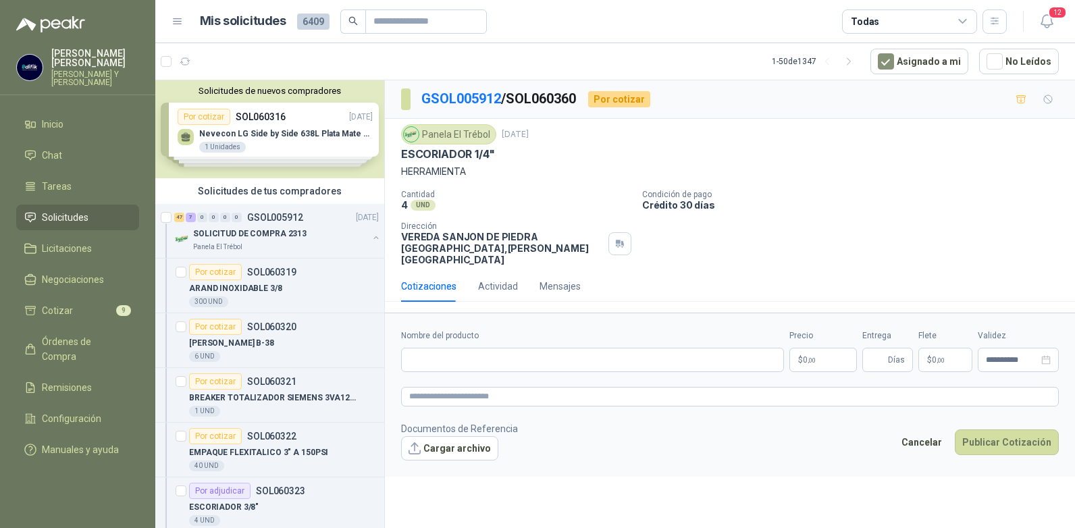
click at [810, 357] on span ",00" at bounding box center [812, 360] width 8 height 7
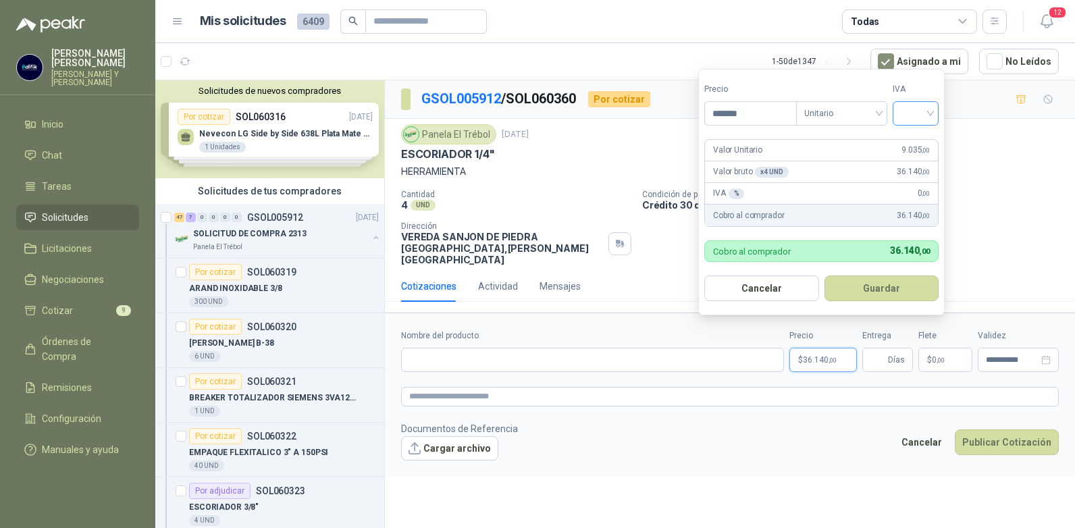
type input "*******"
click at [921, 118] on input "search" at bounding box center [916, 112] width 30 height 20
click at [911, 138] on div "19%" at bounding box center [919, 141] width 25 height 15
click at [902, 289] on button "Guardar" at bounding box center [884, 289] width 116 height 26
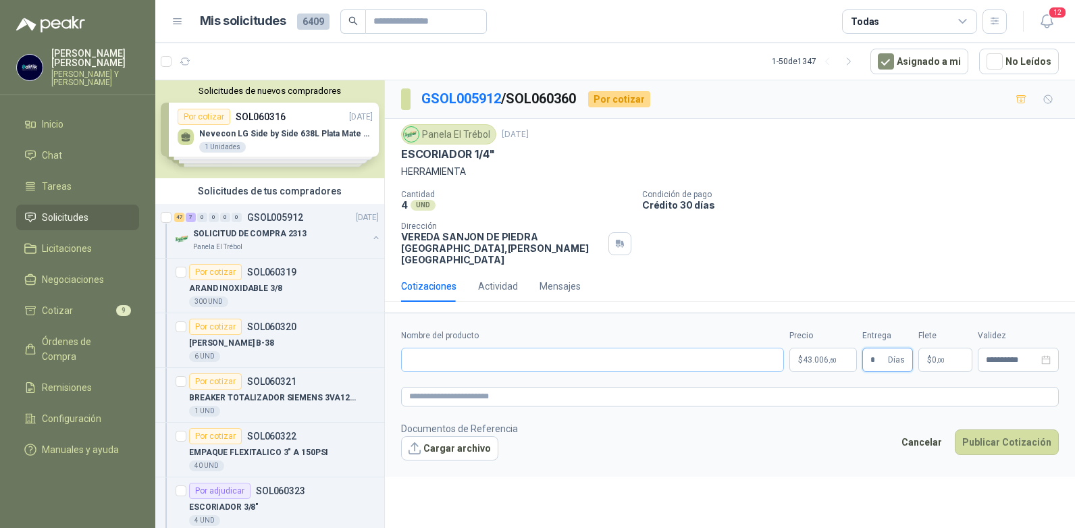
type input "*"
click at [607, 348] on input "Nombre del producto" at bounding box center [592, 360] width 383 height 24
type input "**********"
click at [988, 430] on button "Publicar Cotización" at bounding box center [1007, 443] width 104 height 26
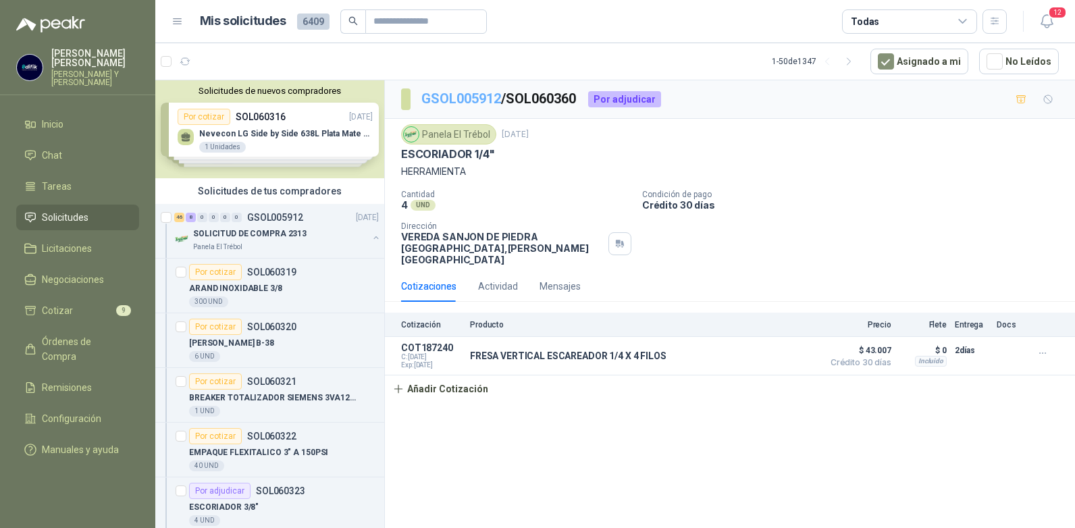
click at [474, 101] on link "GSOL005912" at bounding box center [462, 99] width 80 height 16
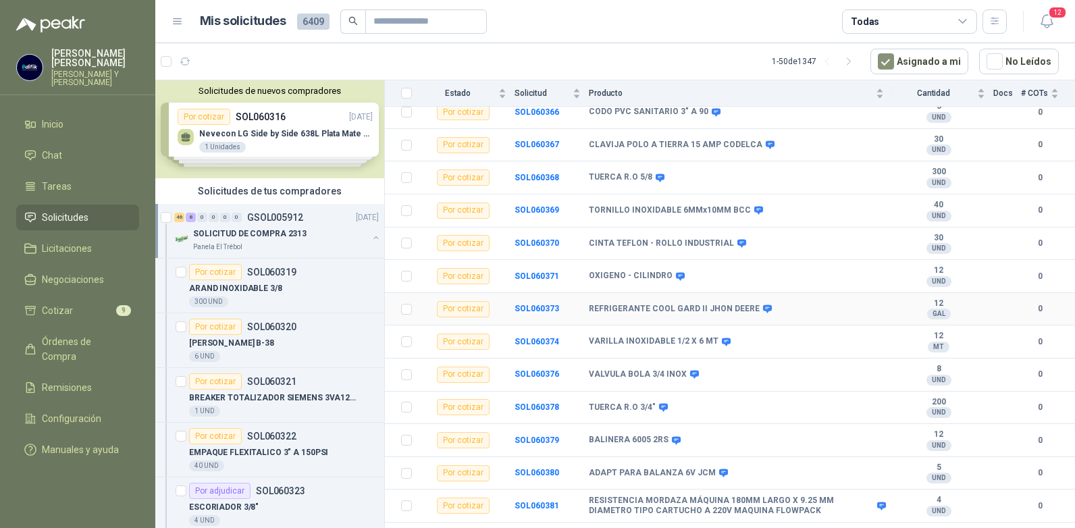
scroll to position [1365, 0]
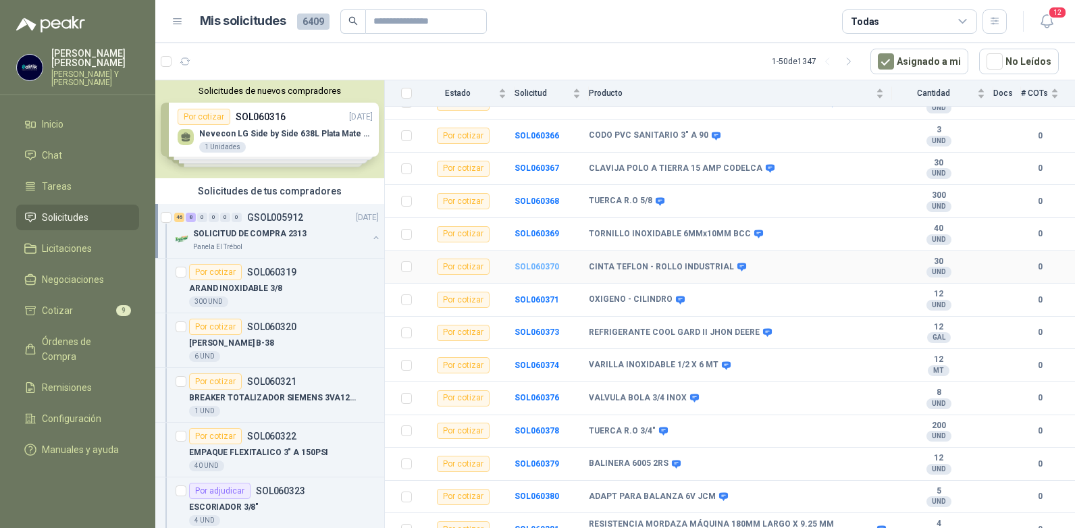
click at [548, 262] on b "SOL060370" at bounding box center [537, 266] width 45 height 9
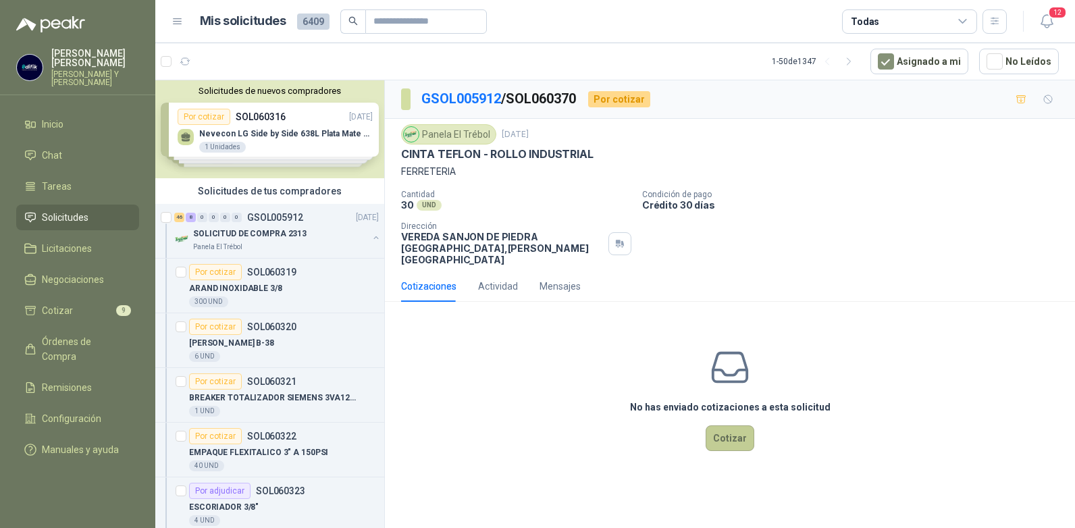
click at [738, 432] on button "Cotizar" at bounding box center [730, 439] width 49 height 26
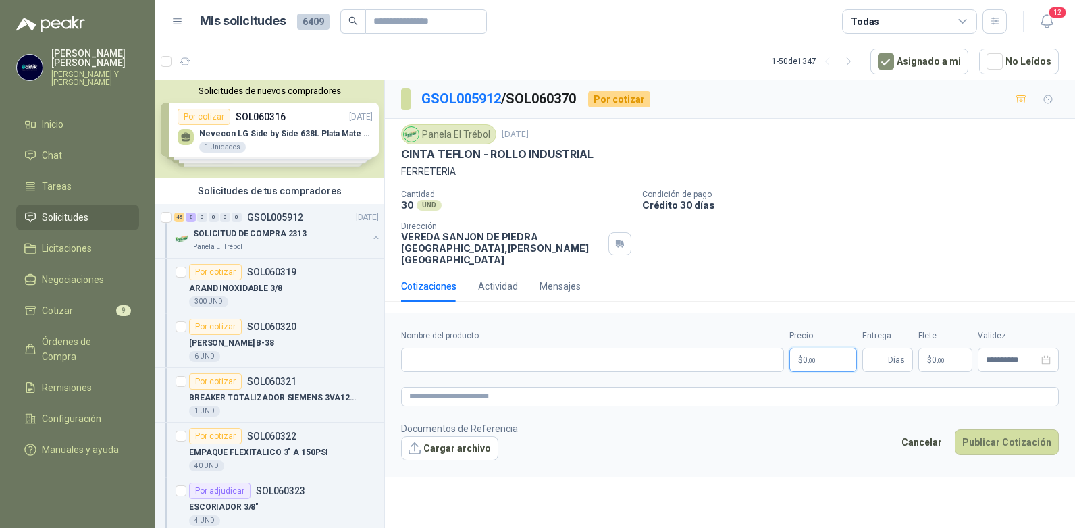
click at [814, 357] on span ",00" at bounding box center [812, 360] width 8 height 7
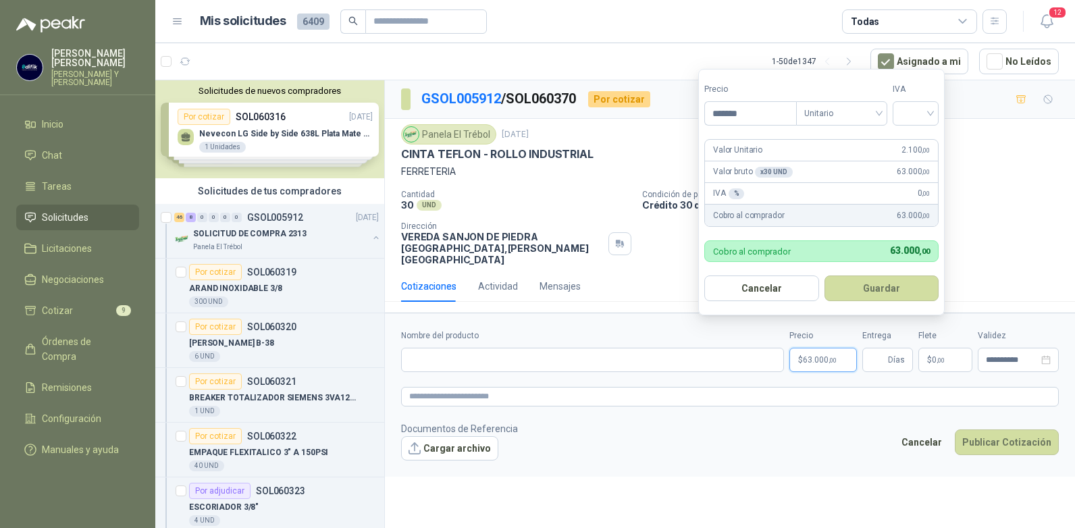
type input "*******"
click at [931, 116] on input "search" at bounding box center [916, 112] width 30 height 20
drag, startPoint x: 908, startPoint y: 140, endPoint x: 911, endPoint y: 149, distance: 9.4
click at [909, 140] on div "19%" at bounding box center [919, 141] width 25 height 15
click at [872, 279] on button "Guardar" at bounding box center [884, 289] width 116 height 26
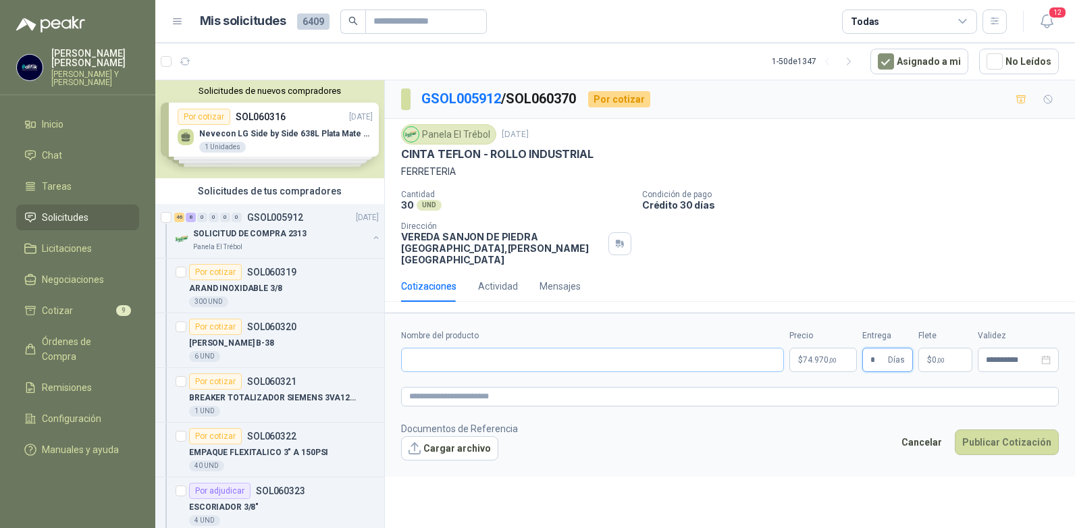
type input "*"
click at [479, 348] on input "Nombre del producto" at bounding box center [592, 360] width 383 height 24
type input "**********"
click at [1027, 430] on button "Publicar Cotización" at bounding box center [1007, 443] width 104 height 26
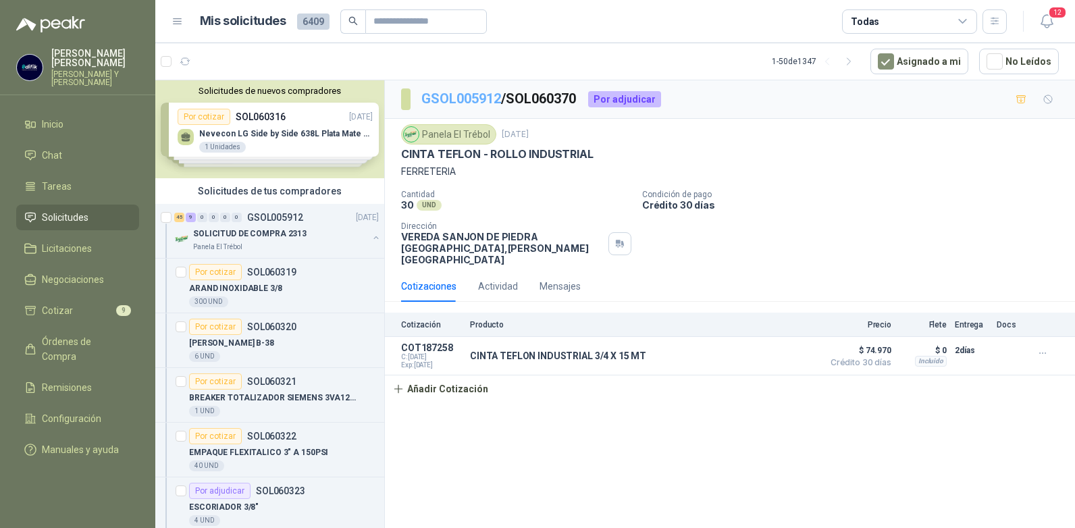
click at [483, 99] on link "GSOL005912" at bounding box center [462, 99] width 80 height 16
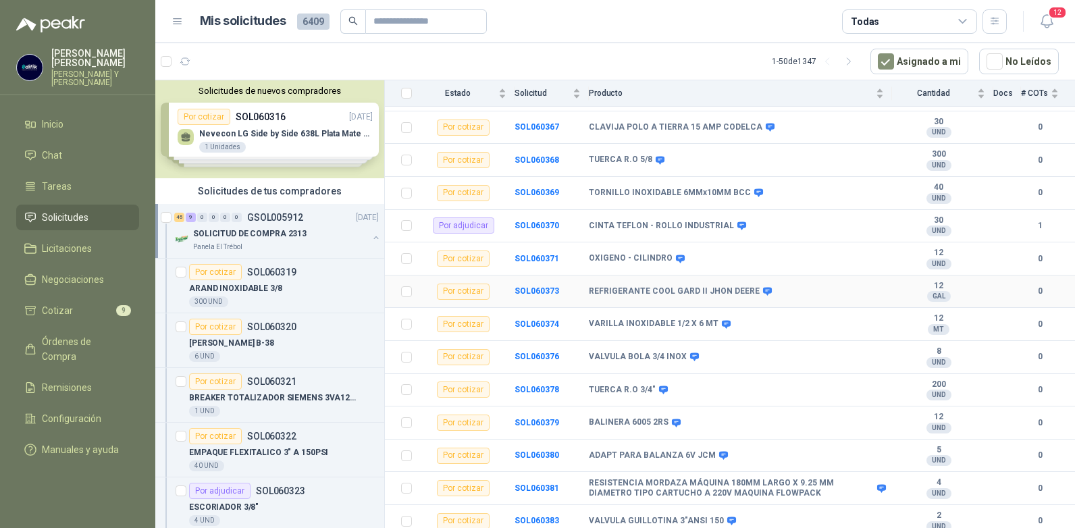
scroll to position [1419, 0]
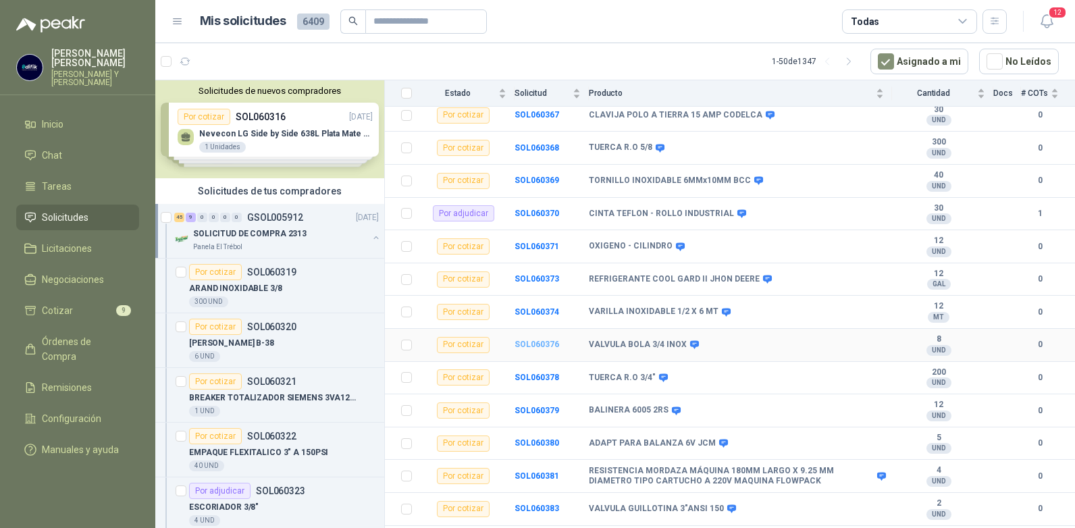
click at [538, 340] on b "SOL060376" at bounding box center [537, 344] width 45 height 9
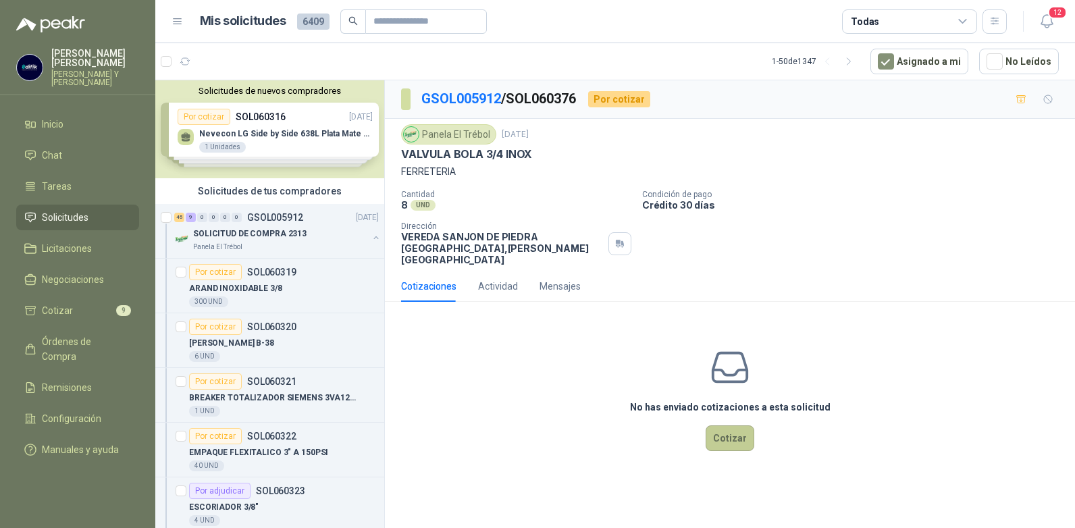
click at [735, 432] on button "Cotizar" at bounding box center [730, 439] width 49 height 26
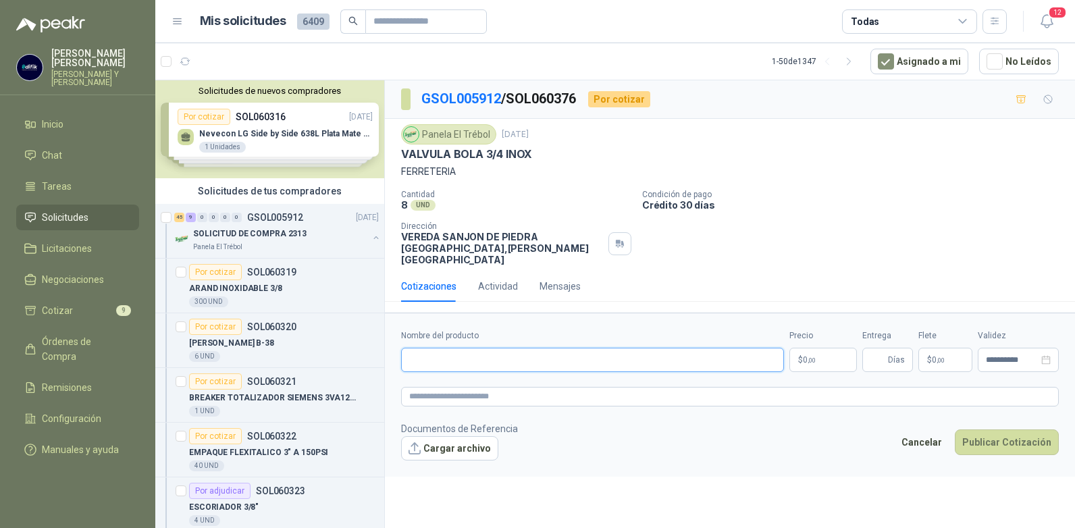
click at [511, 355] on input "Nombre del producto" at bounding box center [592, 360] width 383 height 24
type input "**********"
click at [828, 353] on p "$ 0 ,00" at bounding box center [824, 360] width 68 height 24
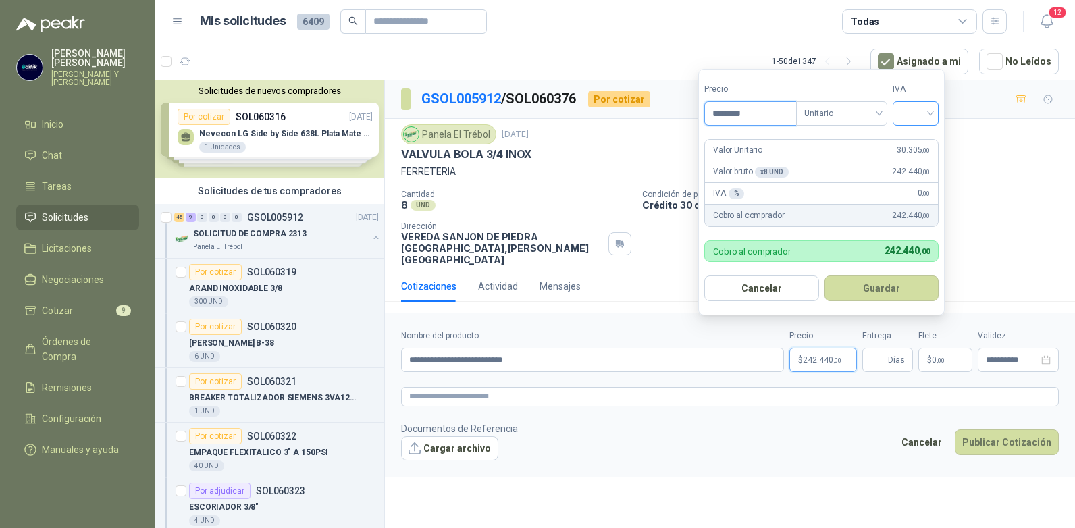
type input "********"
click at [918, 107] on input "search" at bounding box center [916, 112] width 30 height 20
click at [915, 143] on div "19%" at bounding box center [919, 141] width 25 height 15
click at [890, 281] on button "Guardar" at bounding box center [884, 289] width 116 height 26
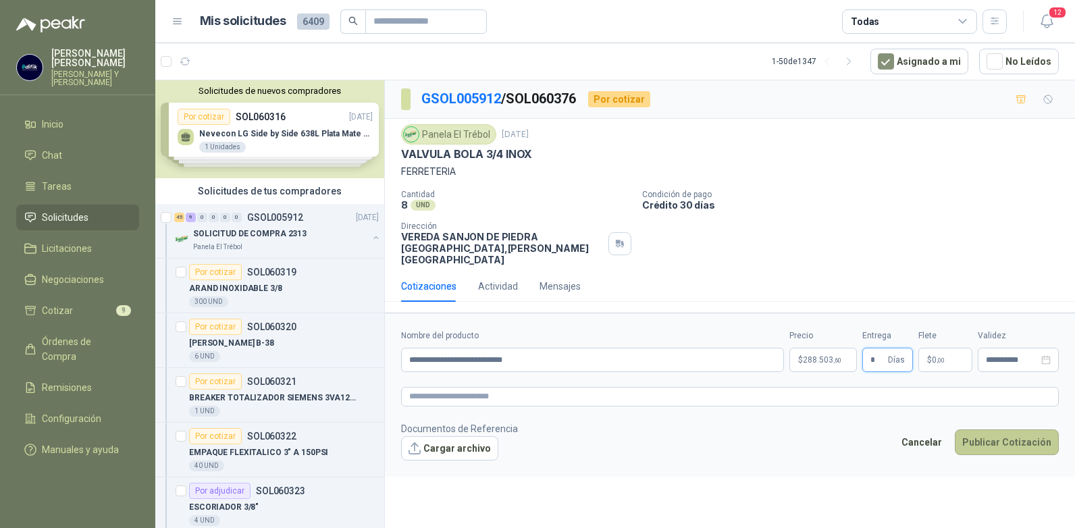
type input "*"
click at [993, 430] on button "Publicar Cotización" at bounding box center [1007, 443] width 104 height 26
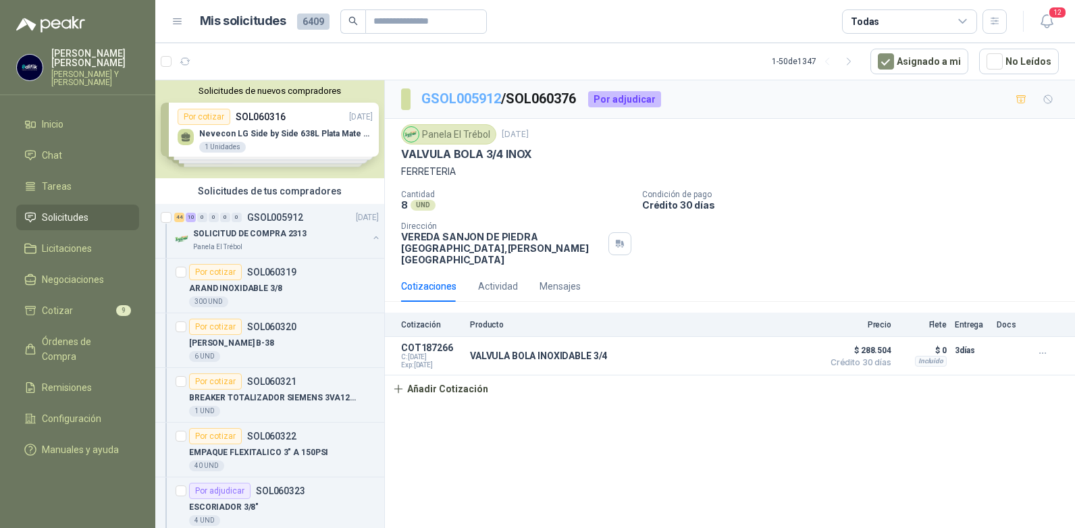
click at [470, 97] on link "GSOL005912" at bounding box center [462, 99] width 80 height 16
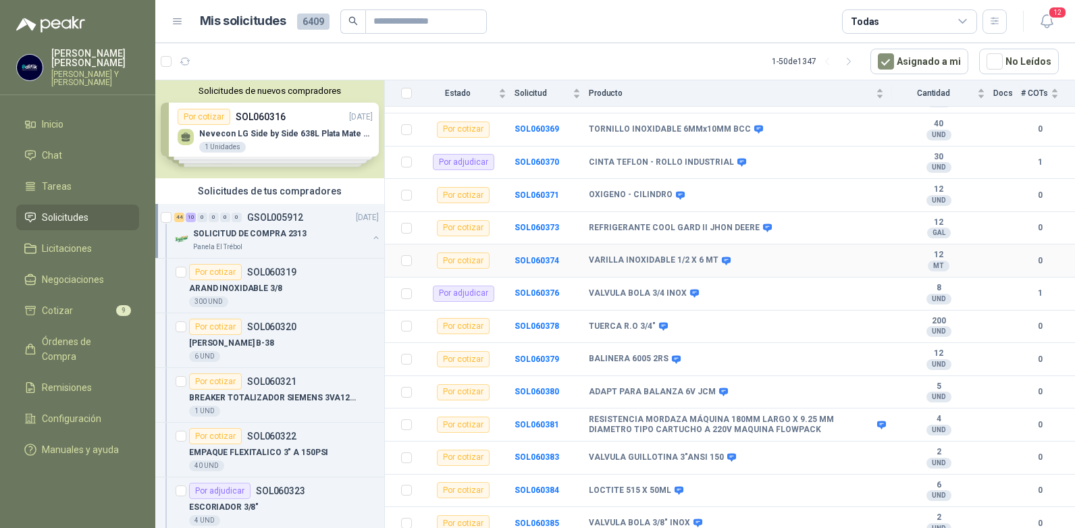
scroll to position [1500, 0]
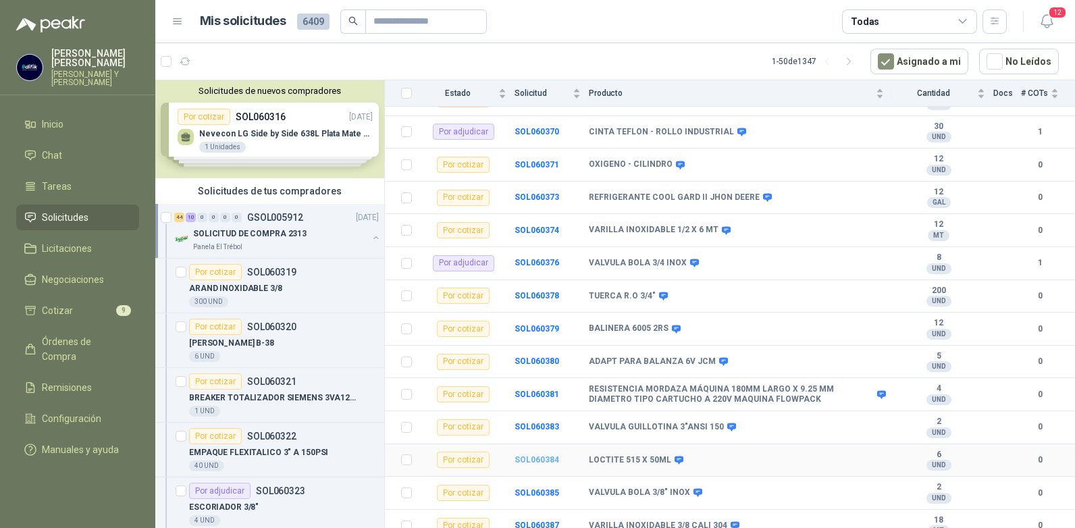
click at [541, 455] on b "SOL060384" at bounding box center [537, 459] width 45 height 9
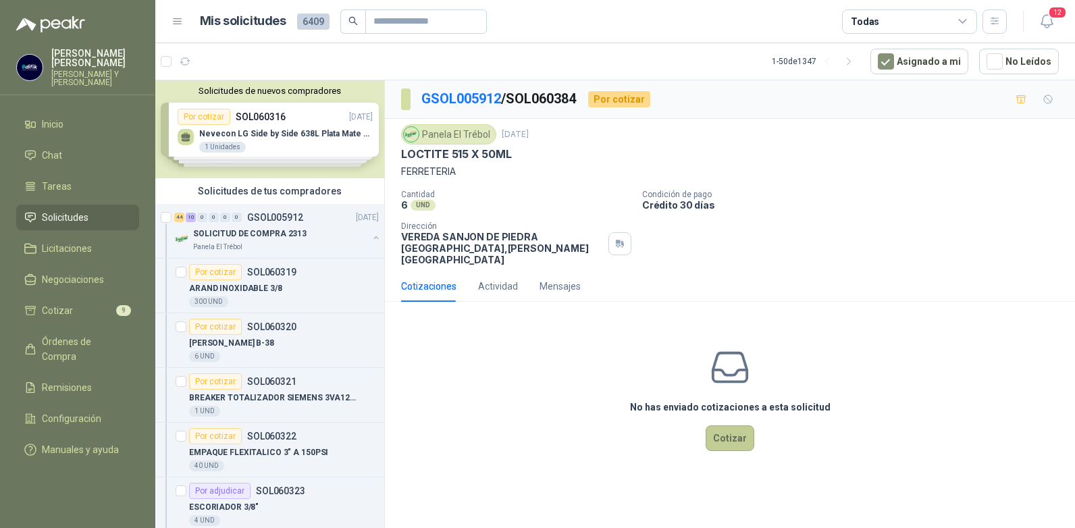
click at [741, 429] on button "Cotizar" at bounding box center [730, 439] width 49 height 26
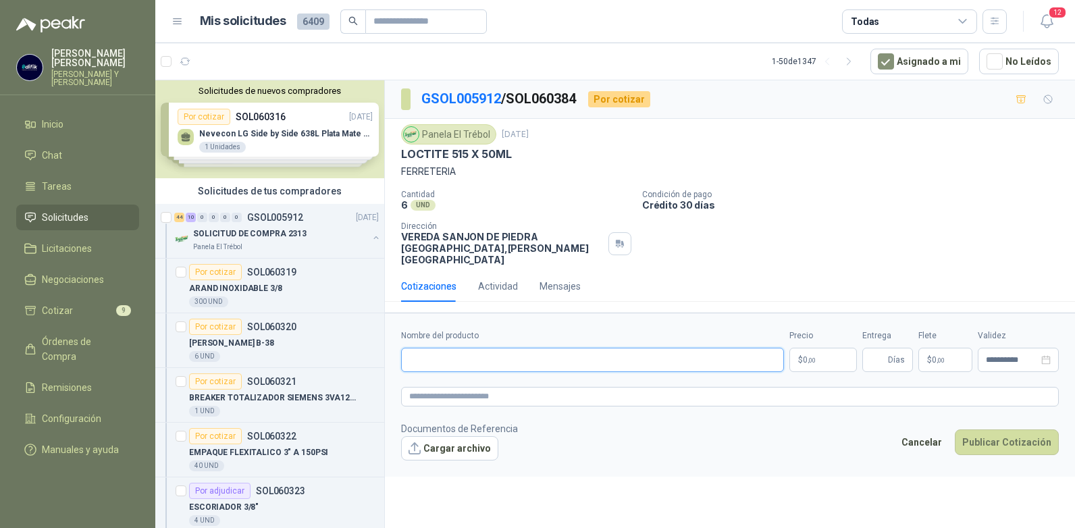
click at [541, 352] on input "Nombre del producto" at bounding box center [592, 360] width 383 height 24
type input "**********"
click at [837, 348] on p "$ 0 ,00" at bounding box center [824, 360] width 68 height 24
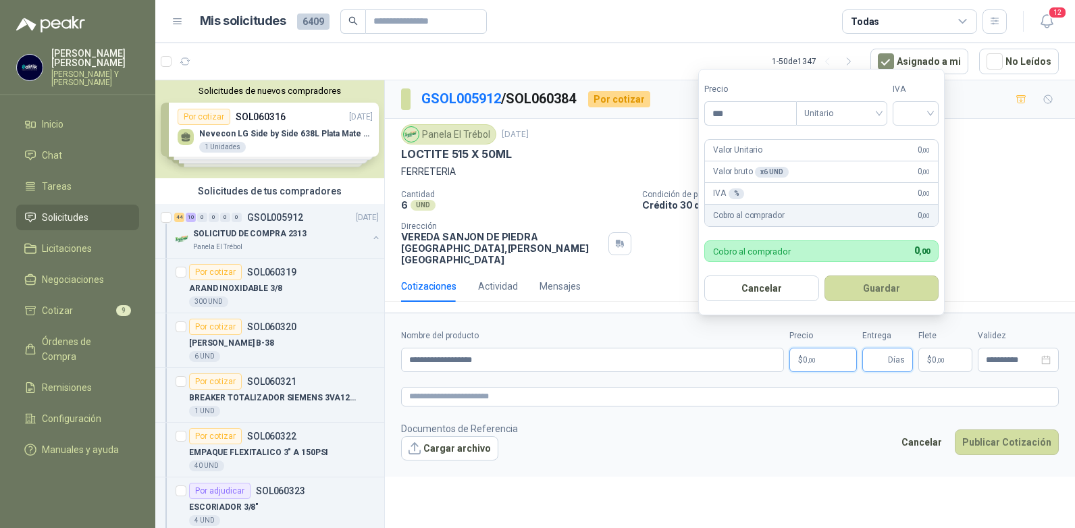
click at [882, 349] on input "Entrega" at bounding box center [878, 360] width 15 height 23
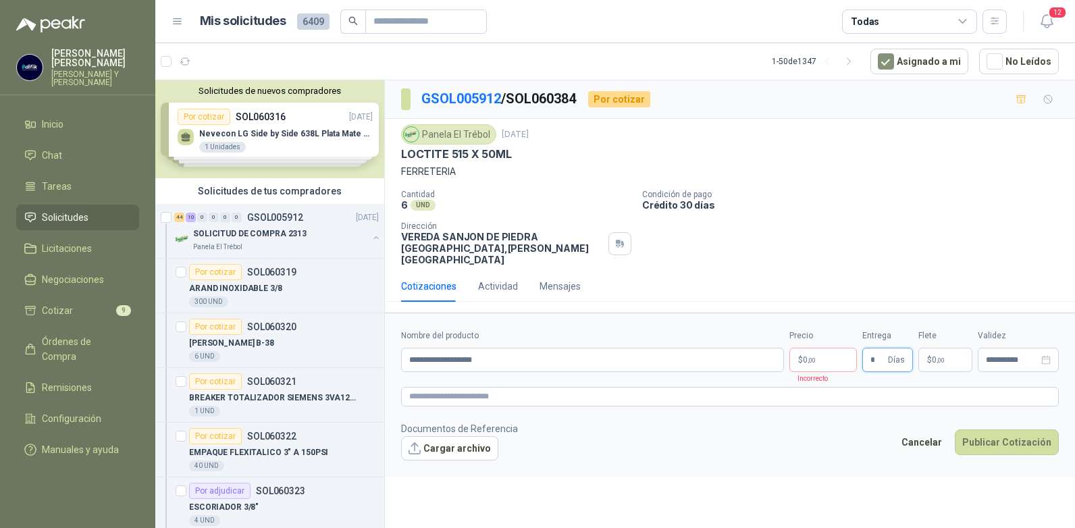
type input "*"
click at [826, 350] on p "$ 0 ,00" at bounding box center [824, 360] width 68 height 24
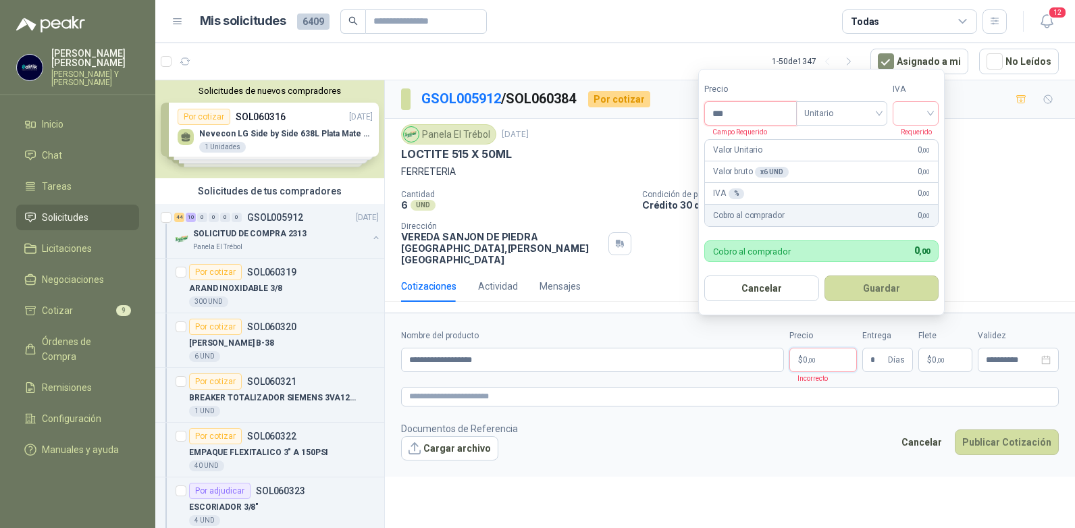
click at [768, 113] on input "***" at bounding box center [750, 113] width 91 height 23
type input "********"
click at [919, 112] on input "search" at bounding box center [916, 112] width 30 height 20
click at [913, 146] on div "19%" at bounding box center [919, 141] width 25 height 15
click at [875, 285] on button "Guardar" at bounding box center [884, 289] width 116 height 26
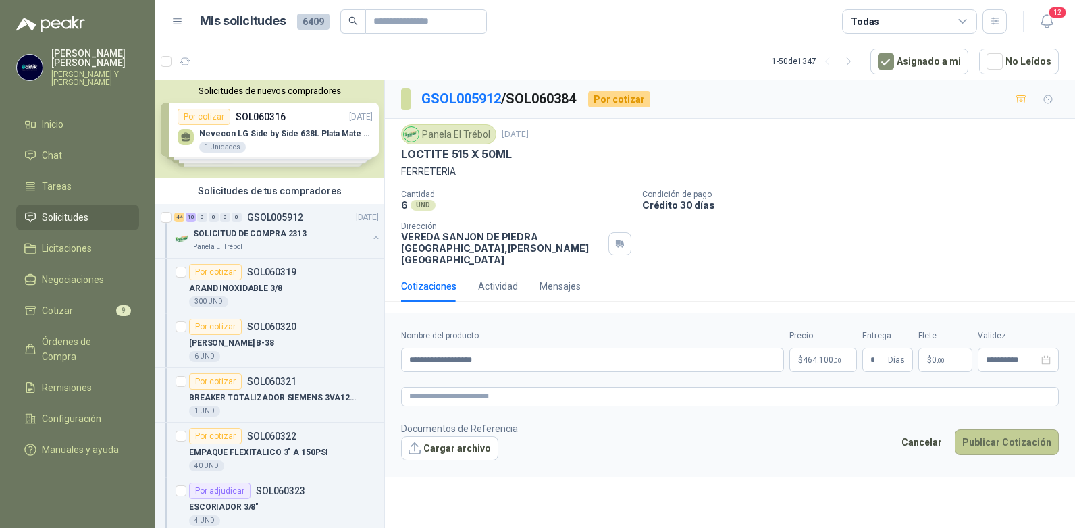
click at [999, 432] on button "Publicar Cotización" at bounding box center [1007, 443] width 104 height 26
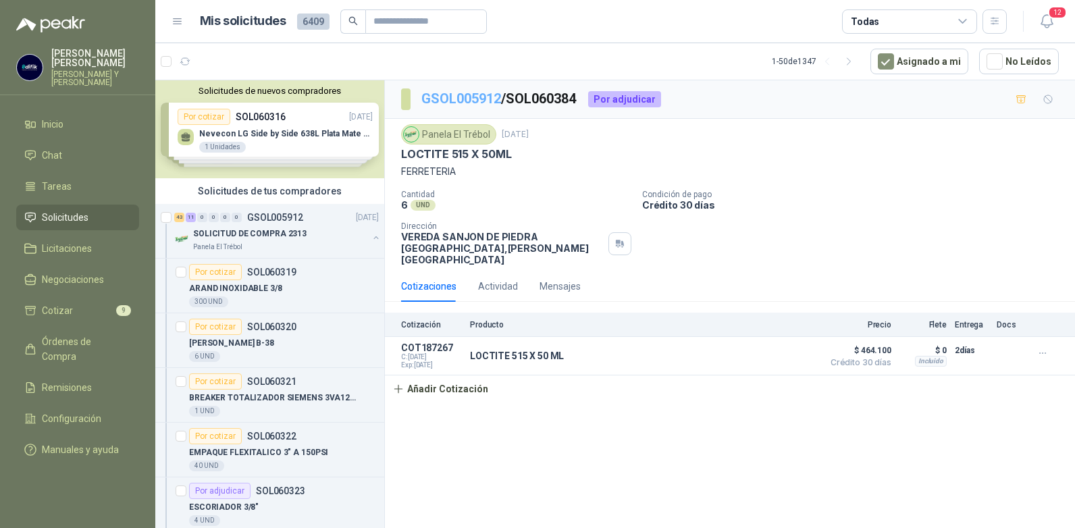
click at [476, 98] on link "GSOL005912" at bounding box center [462, 99] width 80 height 16
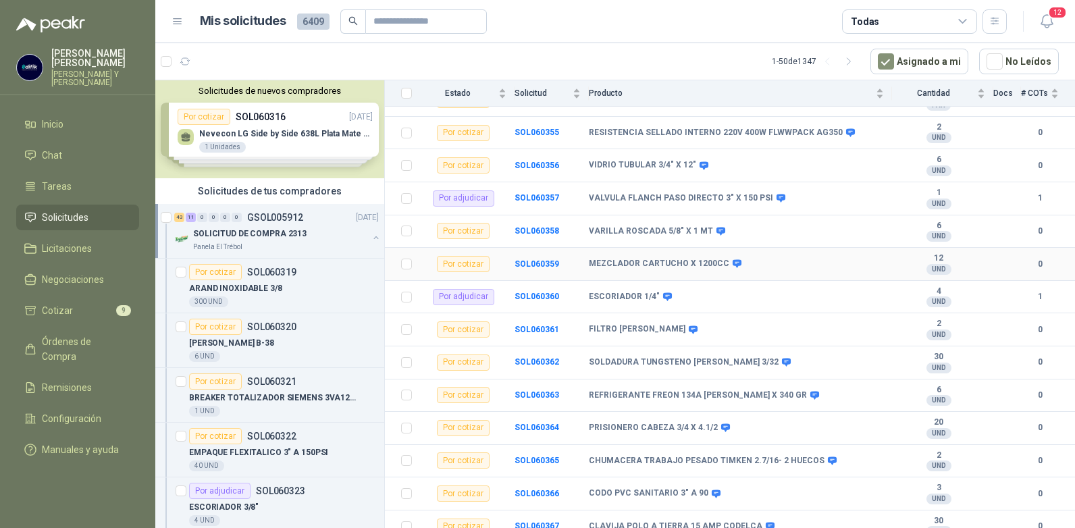
scroll to position [1013, 0]
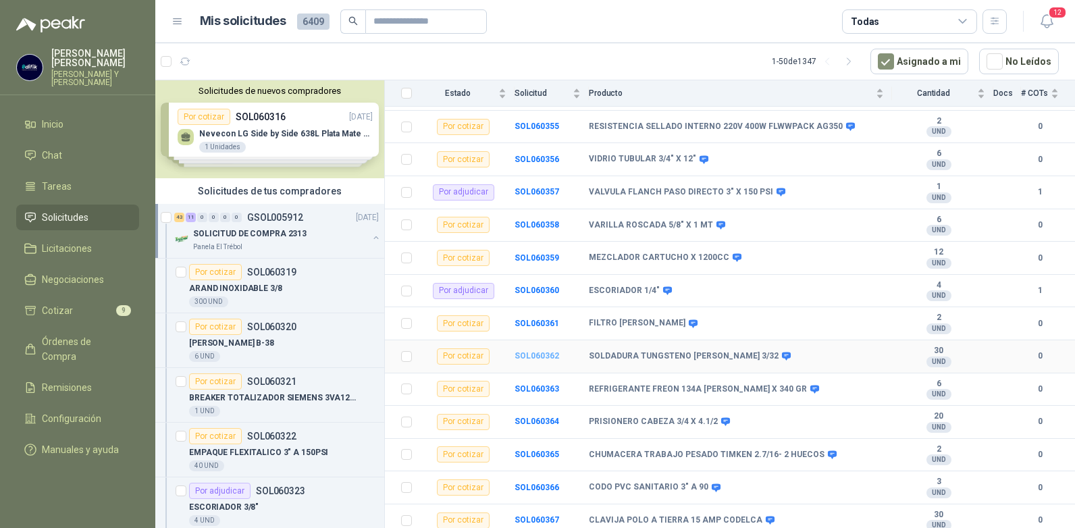
click at [528, 351] on b "SOL060362" at bounding box center [537, 355] width 45 height 9
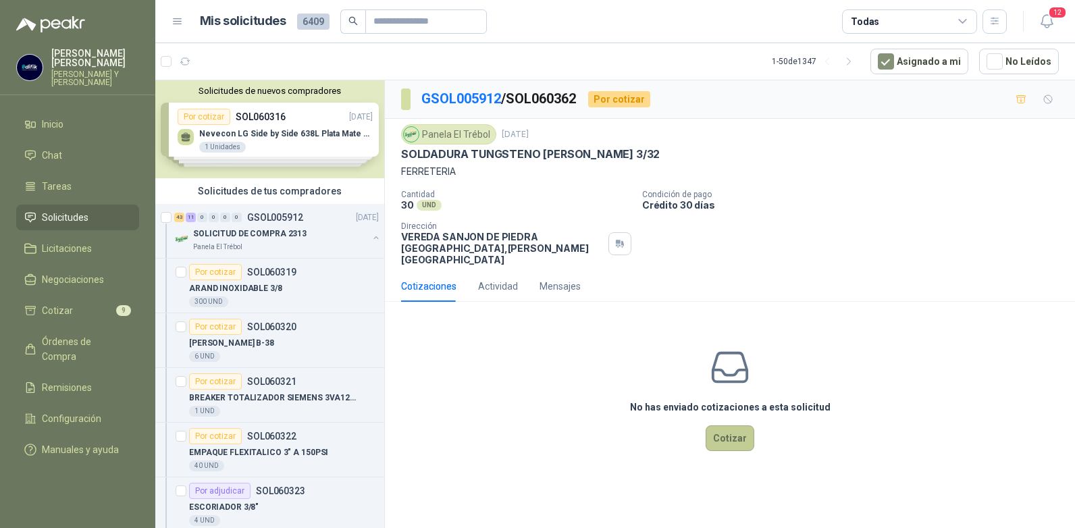
click at [727, 426] on button "Cotizar" at bounding box center [730, 439] width 49 height 26
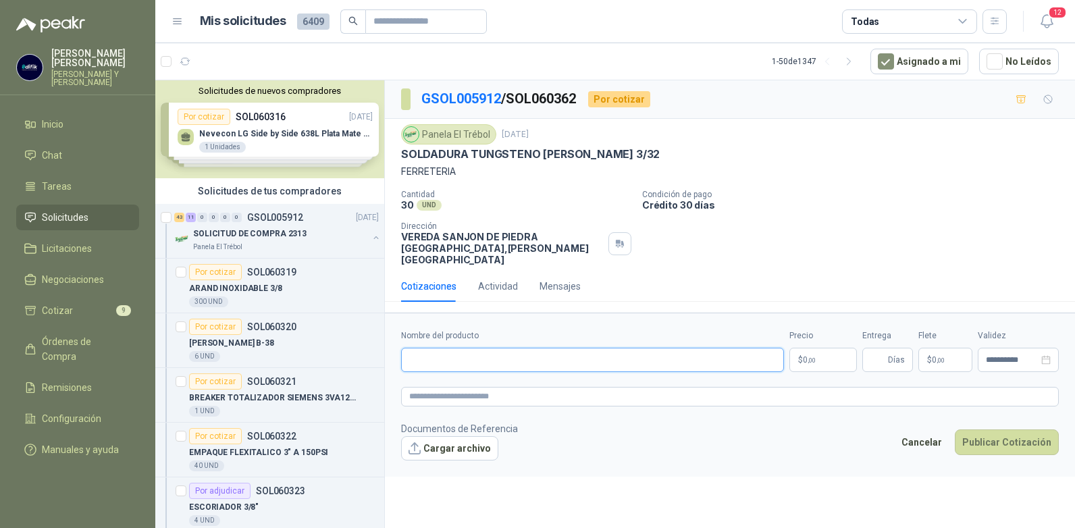
click at [556, 348] on input "Nombre del producto" at bounding box center [592, 360] width 383 height 24
type input "**********"
click at [884, 350] on input "Entrega" at bounding box center [878, 360] width 15 height 23
type input "*"
click at [817, 348] on p "$ 0 ,00" at bounding box center [824, 360] width 68 height 24
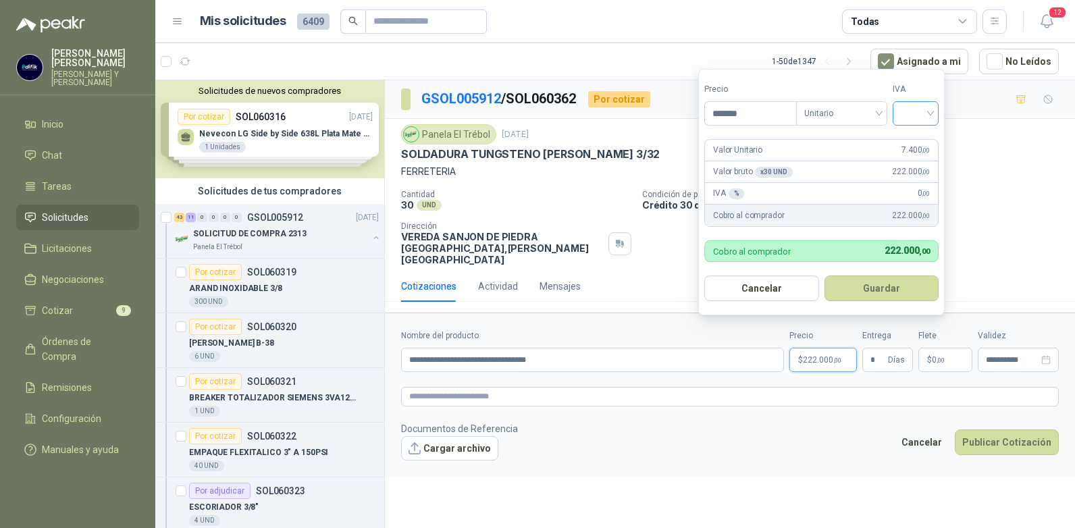
click at [936, 111] on div at bounding box center [916, 113] width 46 height 24
type input "*******"
click at [910, 137] on div "19%" at bounding box center [919, 141] width 25 height 15
click at [848, 286] on button "Guardar" at bounding box center [884, 289] width 116 height 26
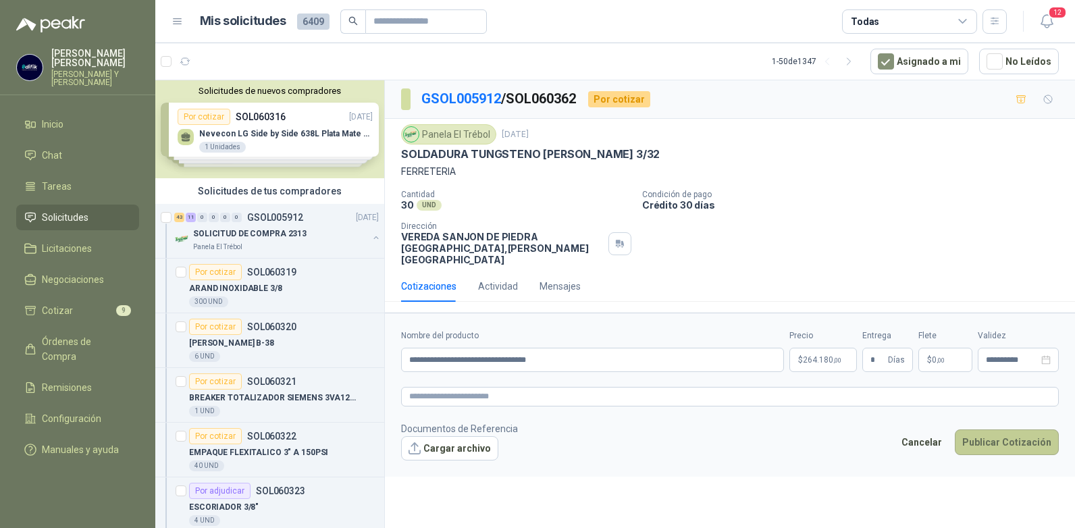
click at [1001, 434] on button "Publicar Cotización" at bounding box center [1007, 443] width 104 height 26
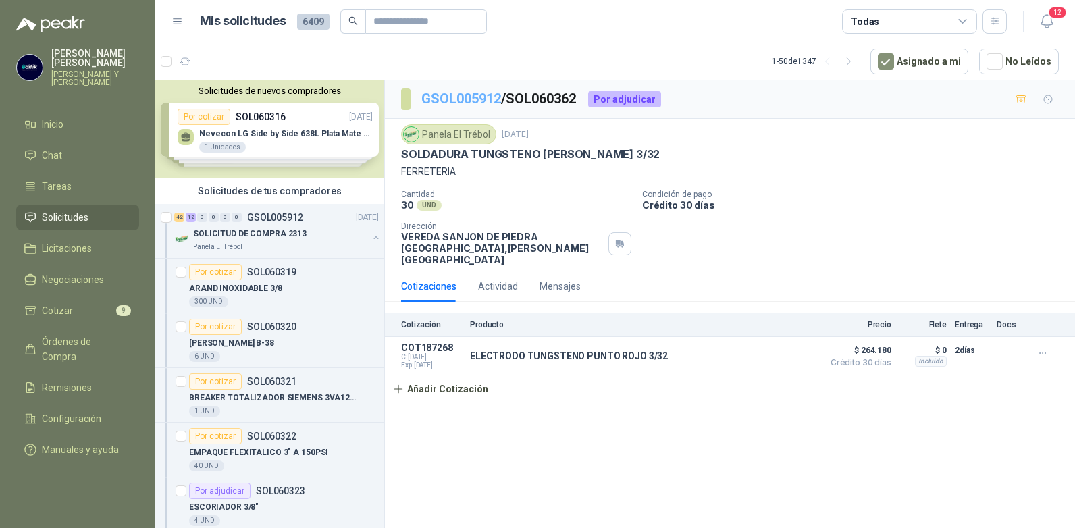
click at [484, 99] on link "GSOL005912" at bounding box center [462, 99] width 80 height 16
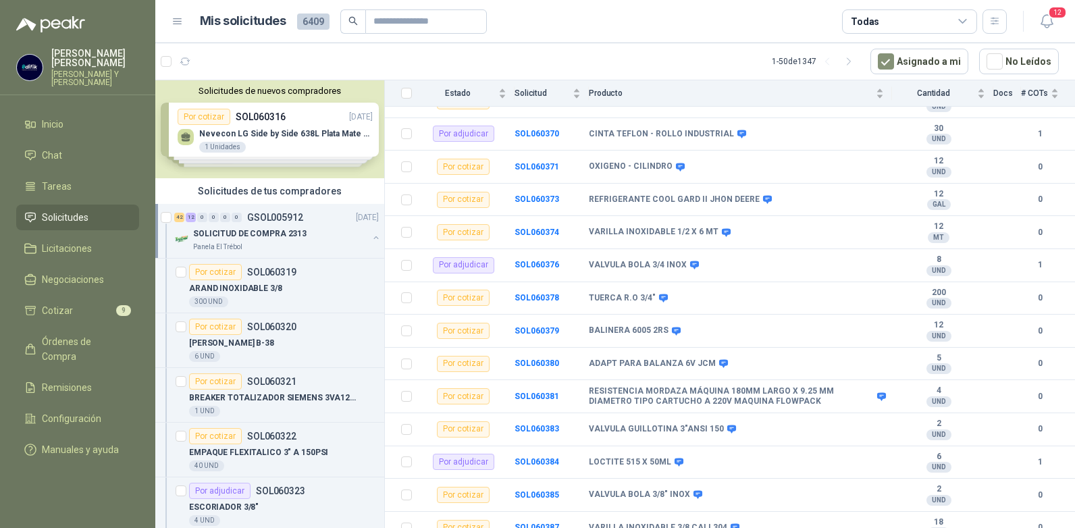
scroll to position [1500, 0]
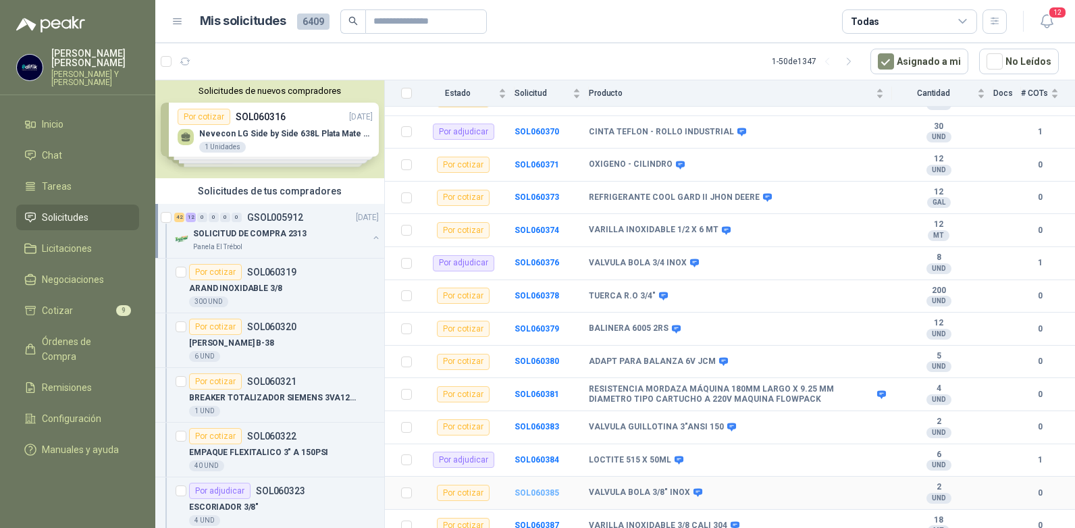
click at [536, 488] on b "SOL060385" at bounding box center [537, 492] width 45 height 9
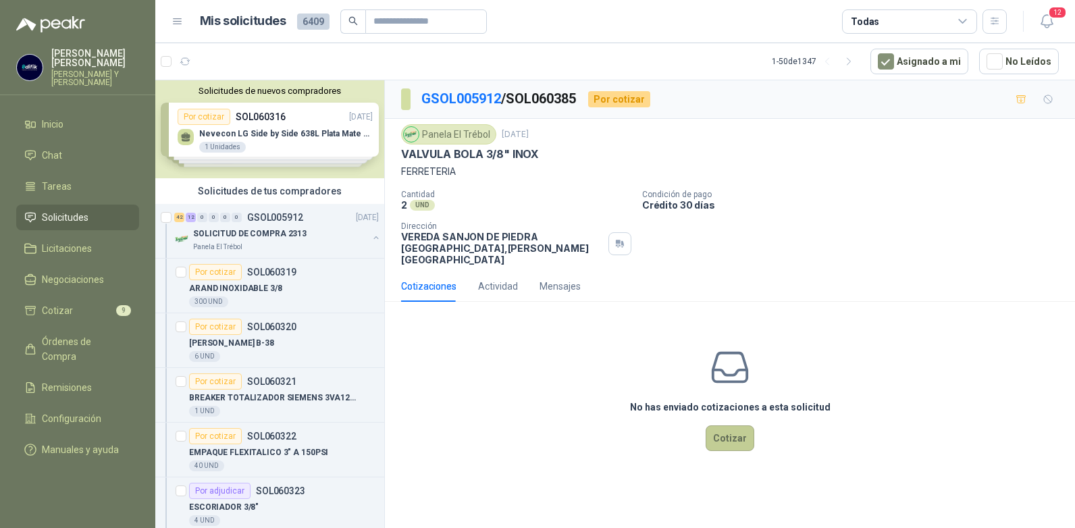
click at [717, 426] on button "Cotizar" at bounding box center [730, 439] width 49 height 26
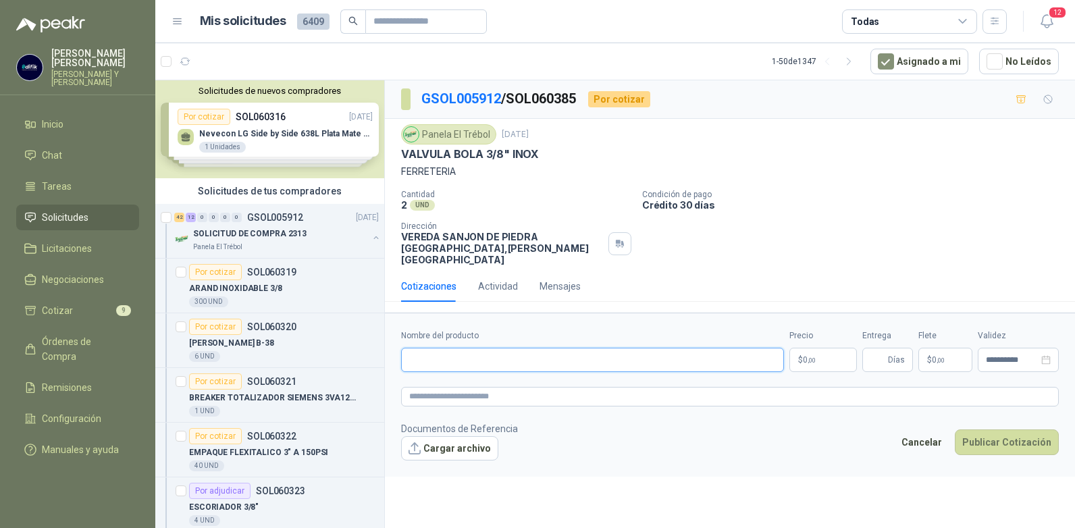
click at [549, 355] on input "Nombre del producto" at bounding box center [592, 360] width 383 height 24
type input "**********"
click at [866, 348] on span "Días" at bounding box center [888, 360] width 51 height 24
type input "*"
click at [830, 353] on p "$ 0 ,00" at bounding box center [824, 360] width 68 height 24
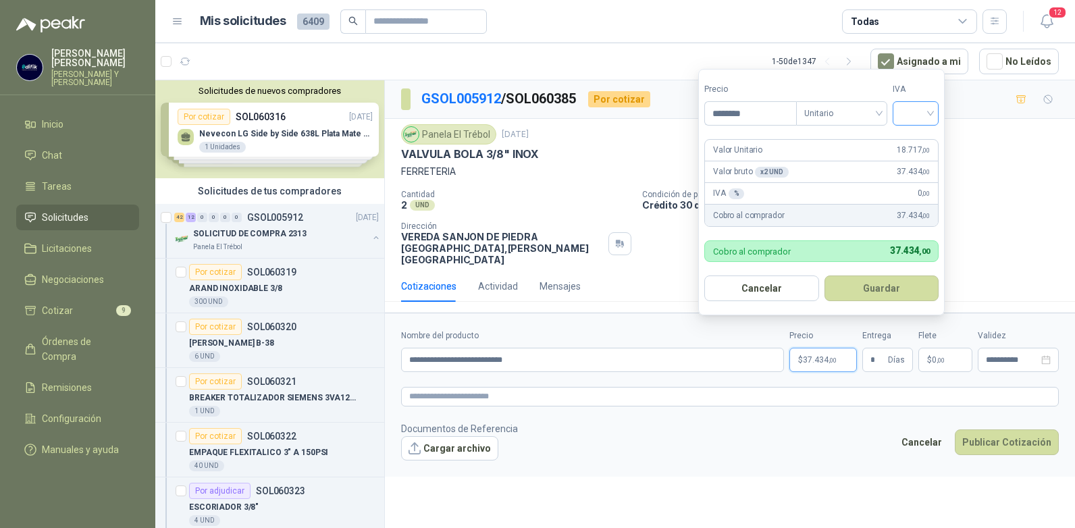
type input "********"
click at [931, 113] on input "search" at bounding box center [916, 112] width 30 height 20
click at [918, 142] on div "19%" at bounding box center [919, 141] width 25 height 15
click at [878, 292] on button "Guardar" at bounding box center [884, 289] width 116 height 26
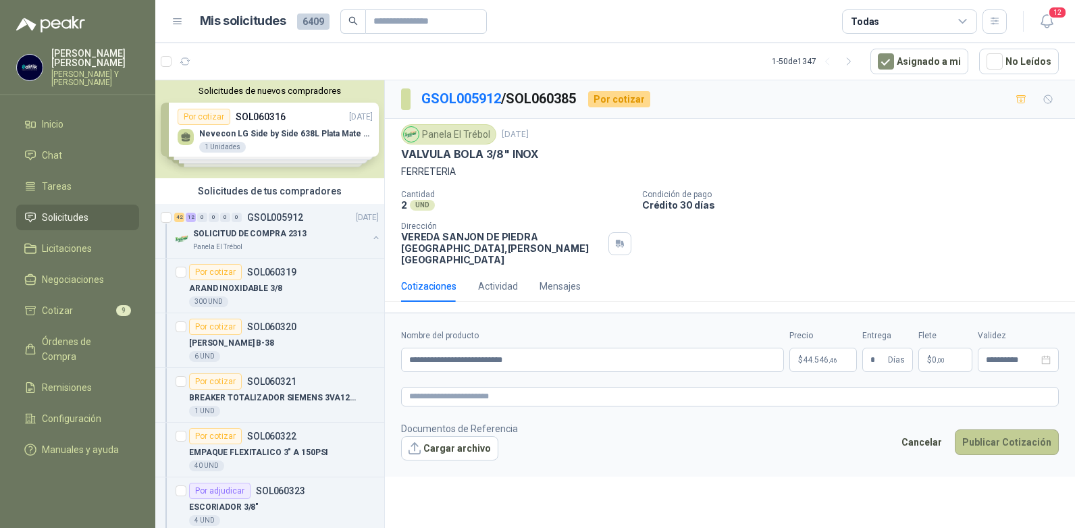
click at [1006, 430] on button "Publicar Cotización" at bounding box center [1007, 443] width 104 height 26
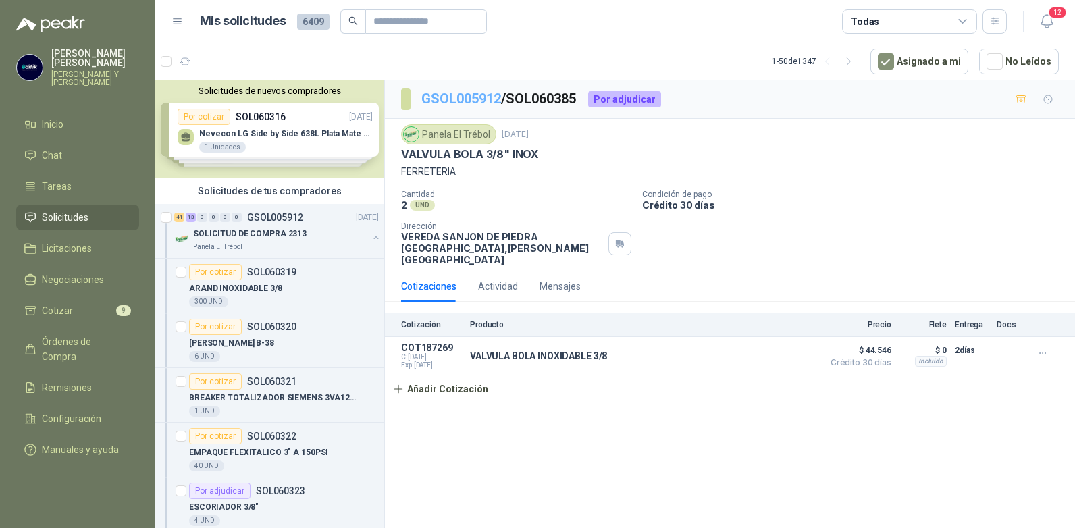
click at [486, 100] on link "GSOL005912" at bounding box center [462, 99] width 80 height 16
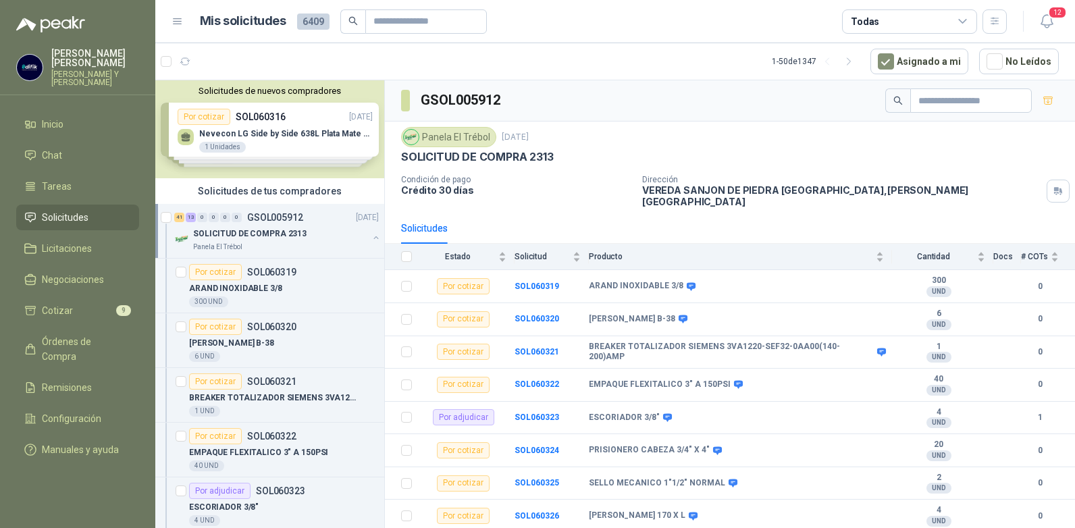
click at [78, 210] on span "Solicitudes" at bounding box center [65, 217] width 47 height 15
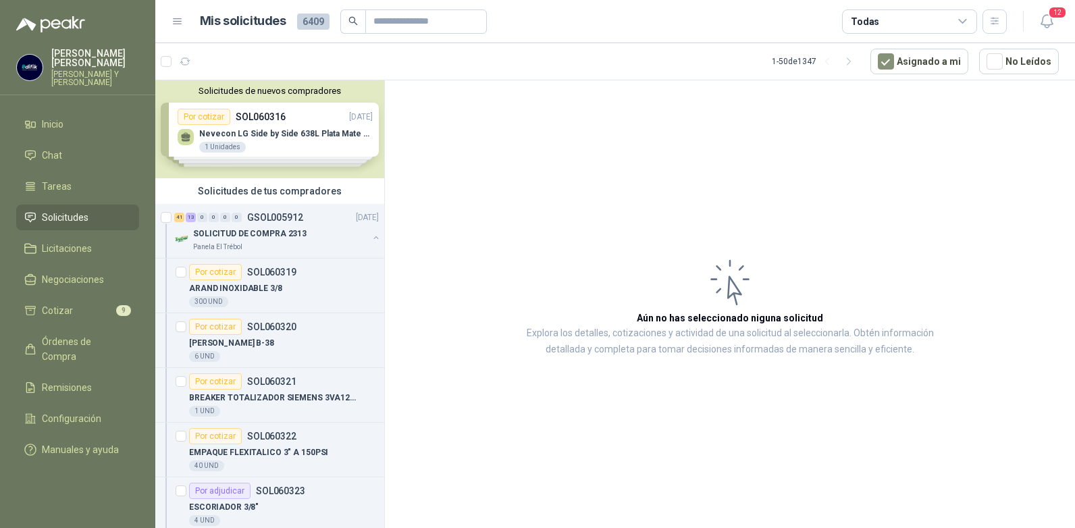
click at [78, 210] on span "Solicitudes" at bounding box center [65, 217] width 47 height 15
